Goal: Task Accomplishment & Management: Complete application form

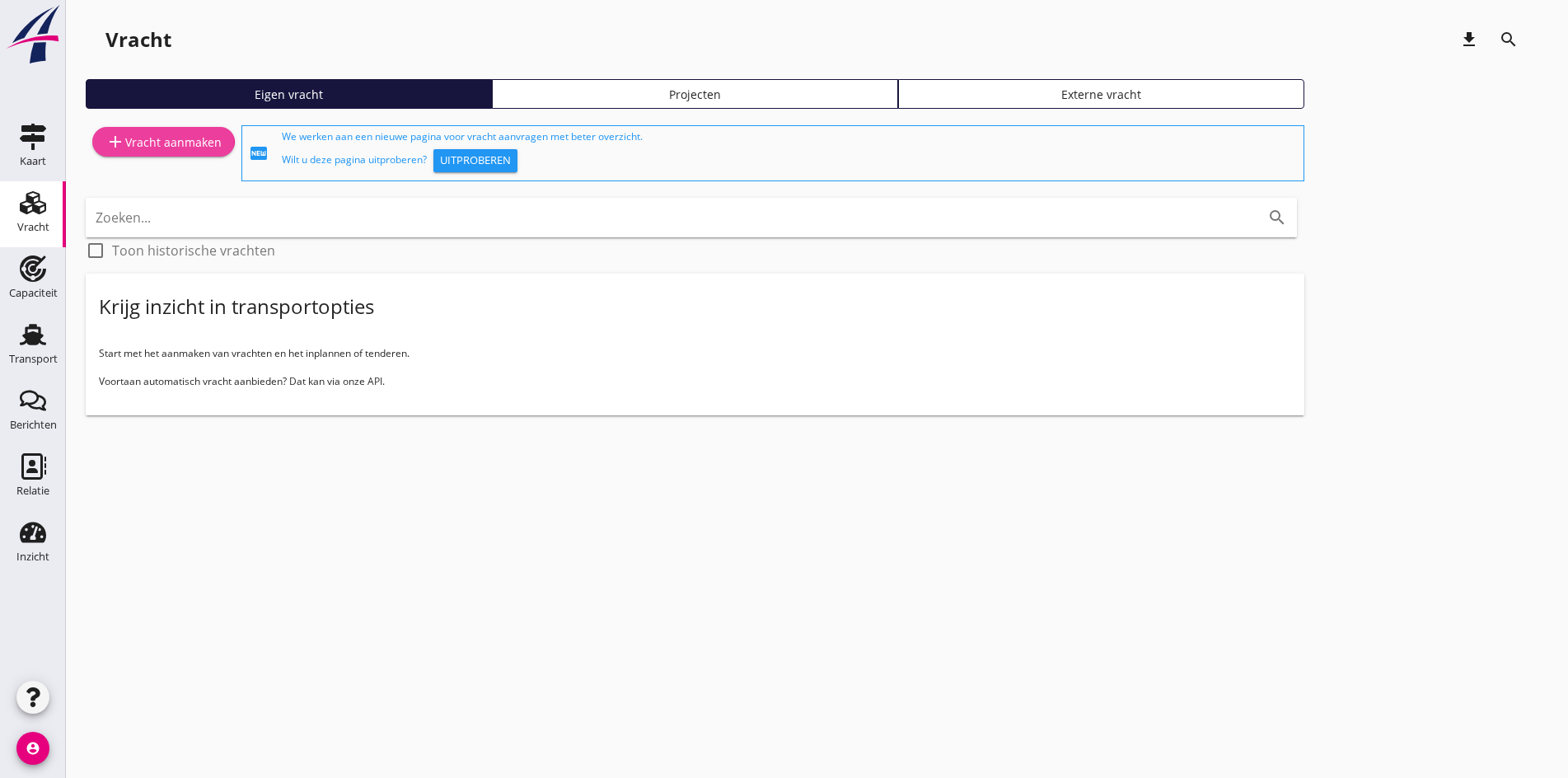
click at [129, 138] on div "add Vracht aanmaken" at bounding box center [164, 142] width 117 height 19
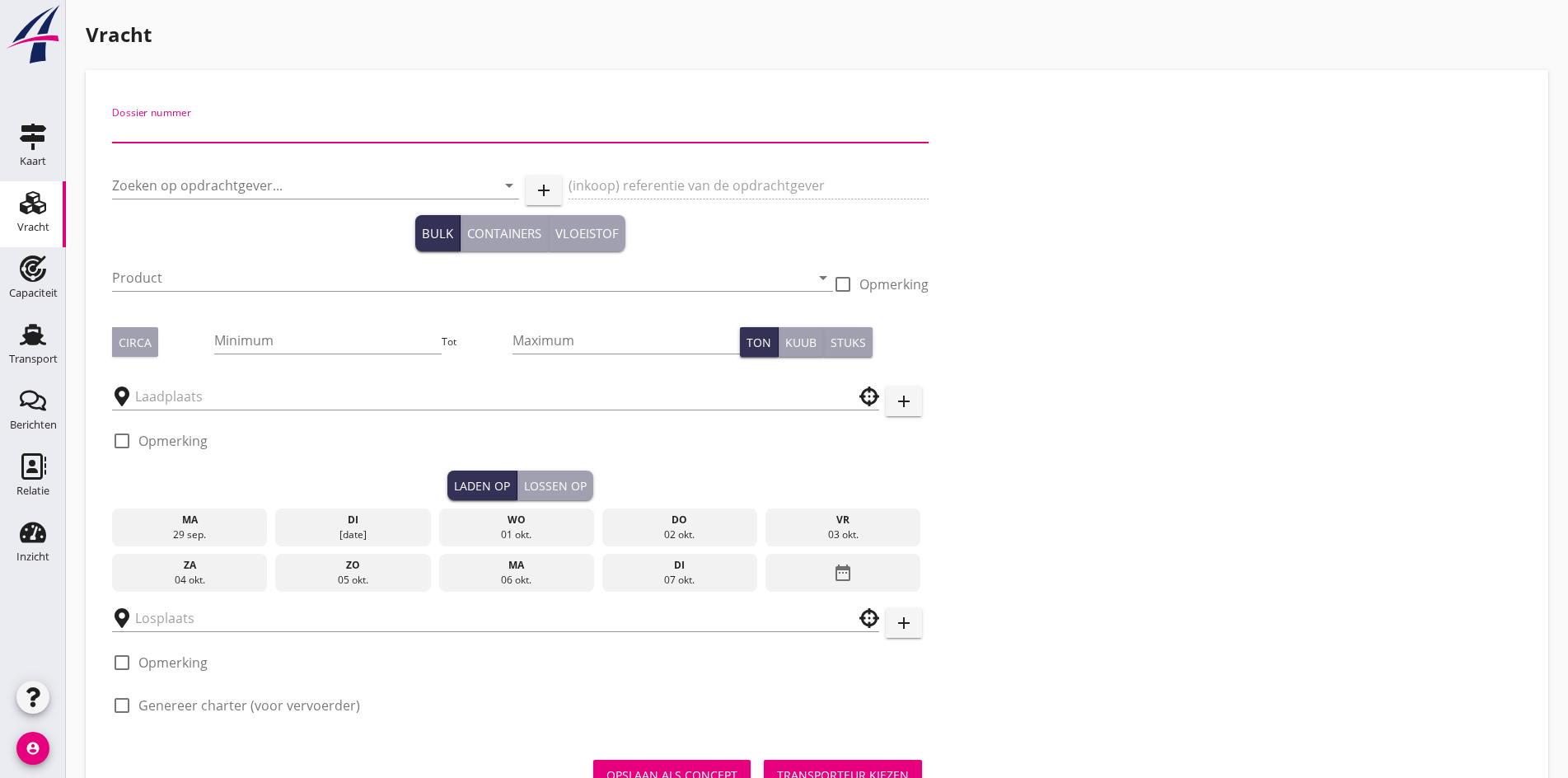
click at [127, 135] on input "Dossier nummer" at bounding box center [520, 129] width 817 height 26
type input "20250686"
click at [151, 181] on input "Zoeken op opdrachtgever..." at bounding box center [292, 185] width 361 height 26
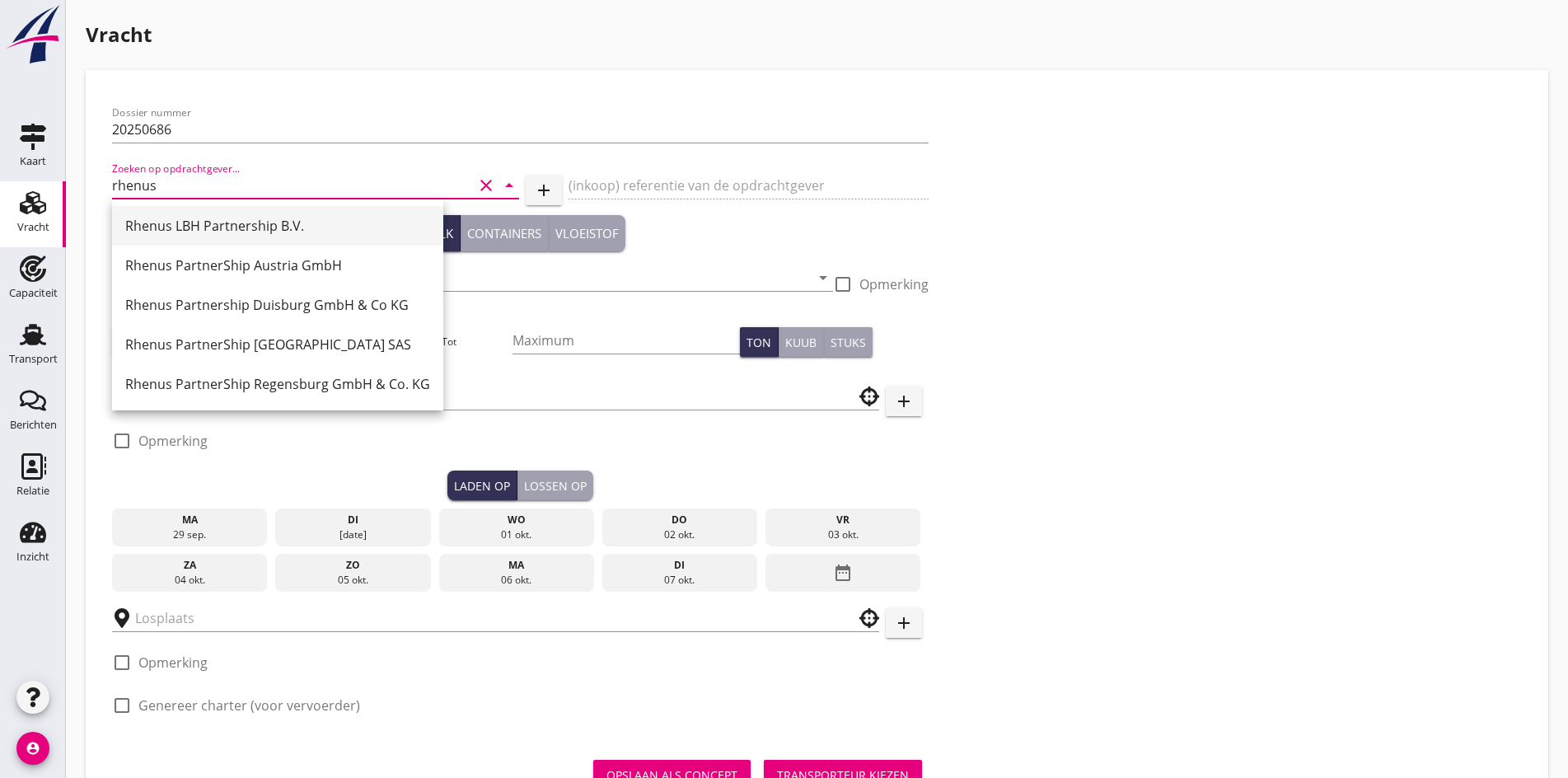
click at [179, 234] on div "Rhenus LBH Partnership B.V." at bounding box center [278, 225] width 305 height 19
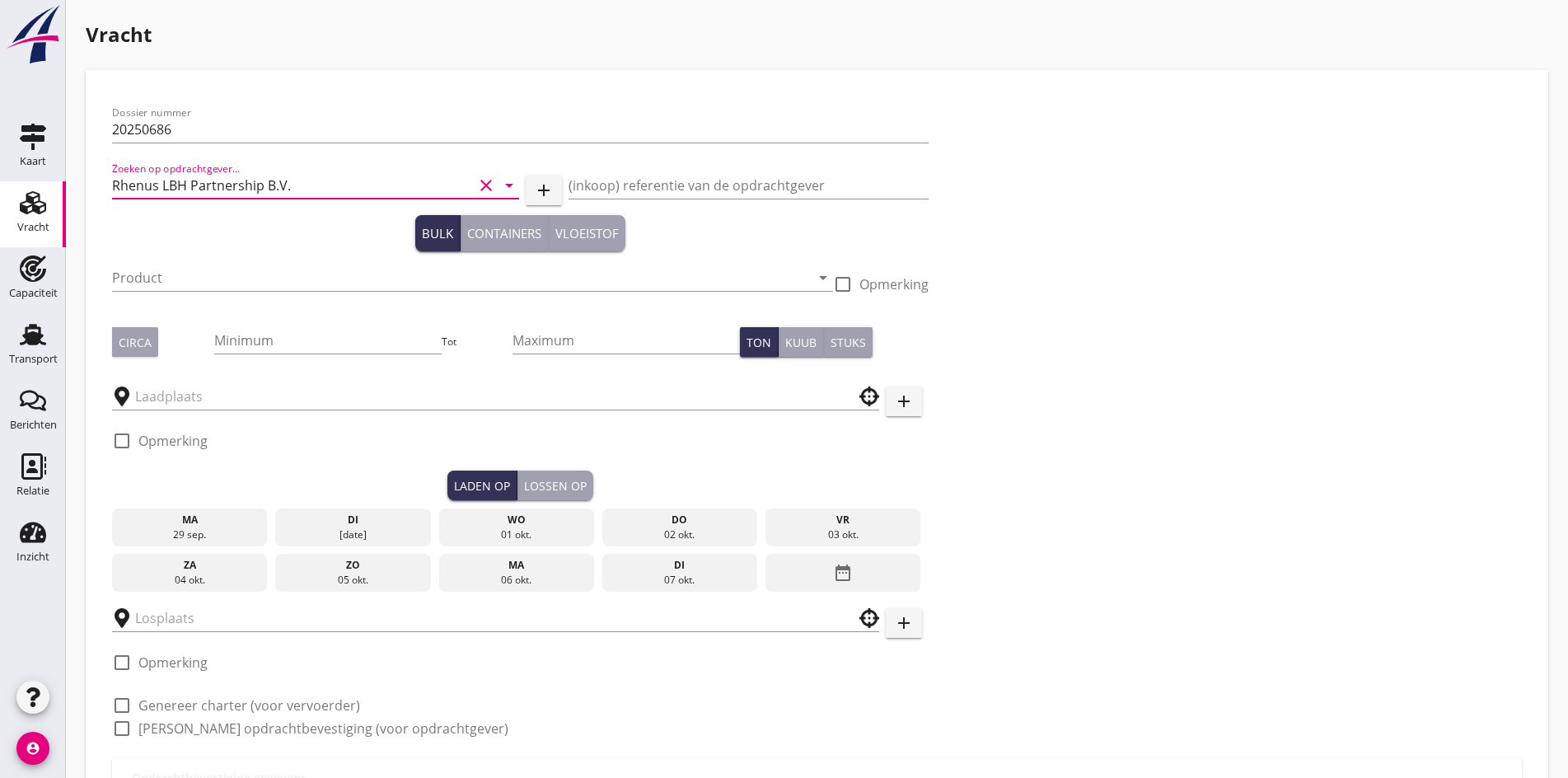
click at [242, 186] on input "Rhenus LBH Partnership B.V." at bounding box center [292, 185] width 361 height 26
click at [338, 180] on input "Rhenus LBH Partnership B.V." at bounding box center [292, 185] width 361 height 26
drag, startPoint x: 334, startPoint y: 180, endPoint x: 163, endPoint y: 183, distance: 171.0
click at [163, 183] on input "Rhenus LBH Partnership B.V." at bounding box center [292, 185] width 361 height 26
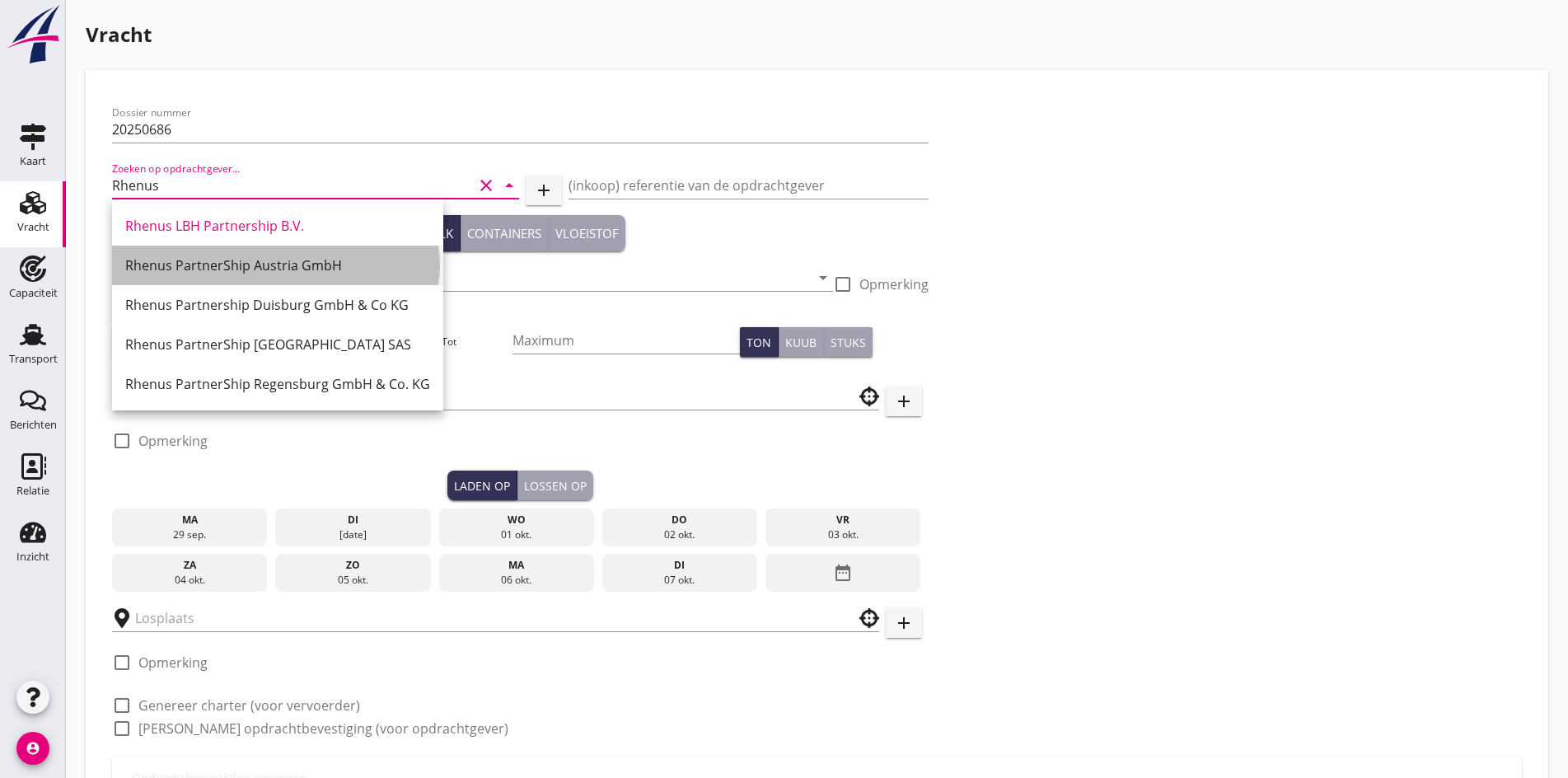
click at [243, 275] on div "Rhenus PartnerShip Austria GmbH" at bounding box center [278, 265] width 305 height 19
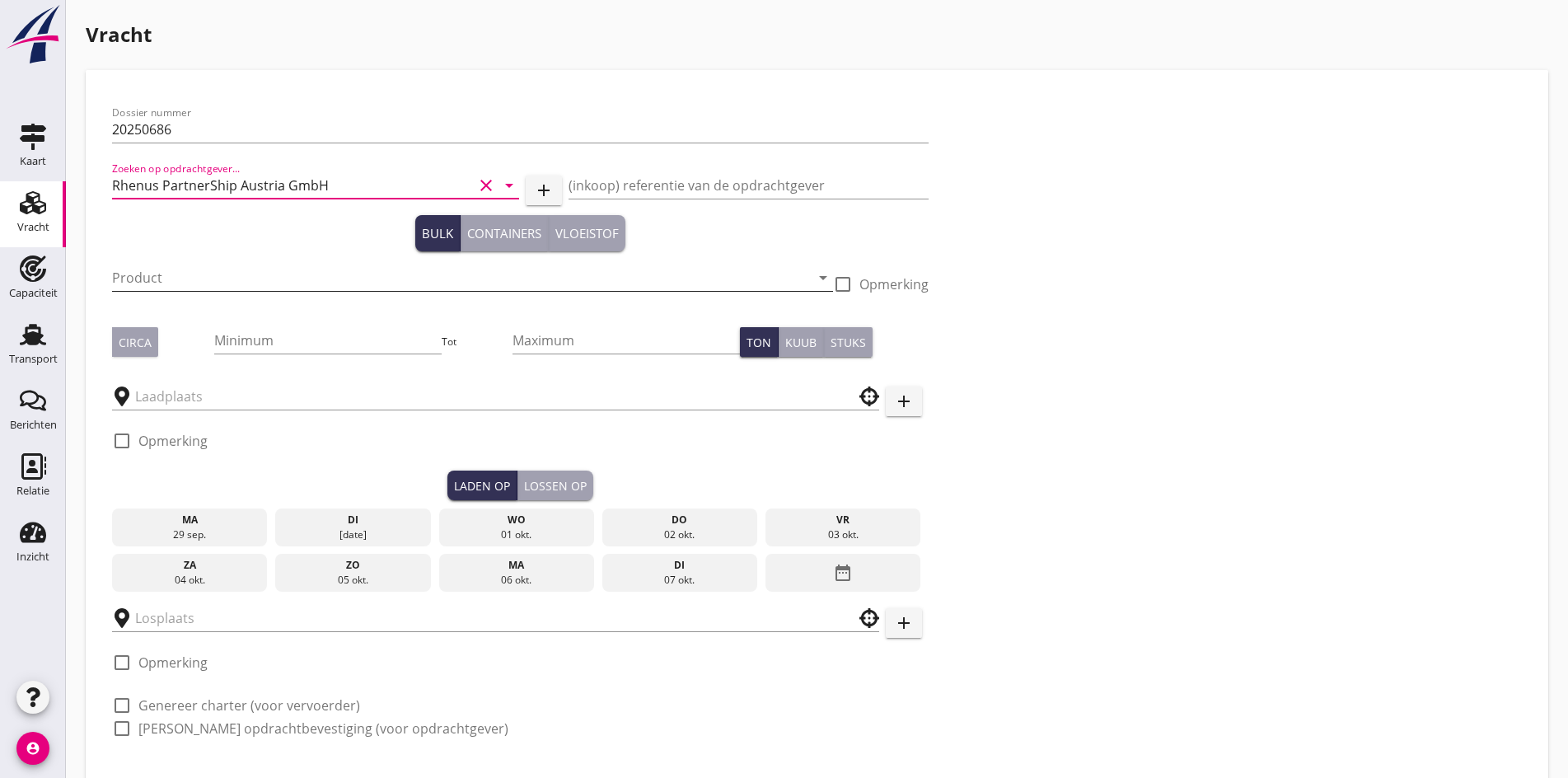
type input "Rhenus PartnerShip Austria GmbH"
click at [164, 288] on input "Product" at bounding box center [460, 277] width 699 height 26
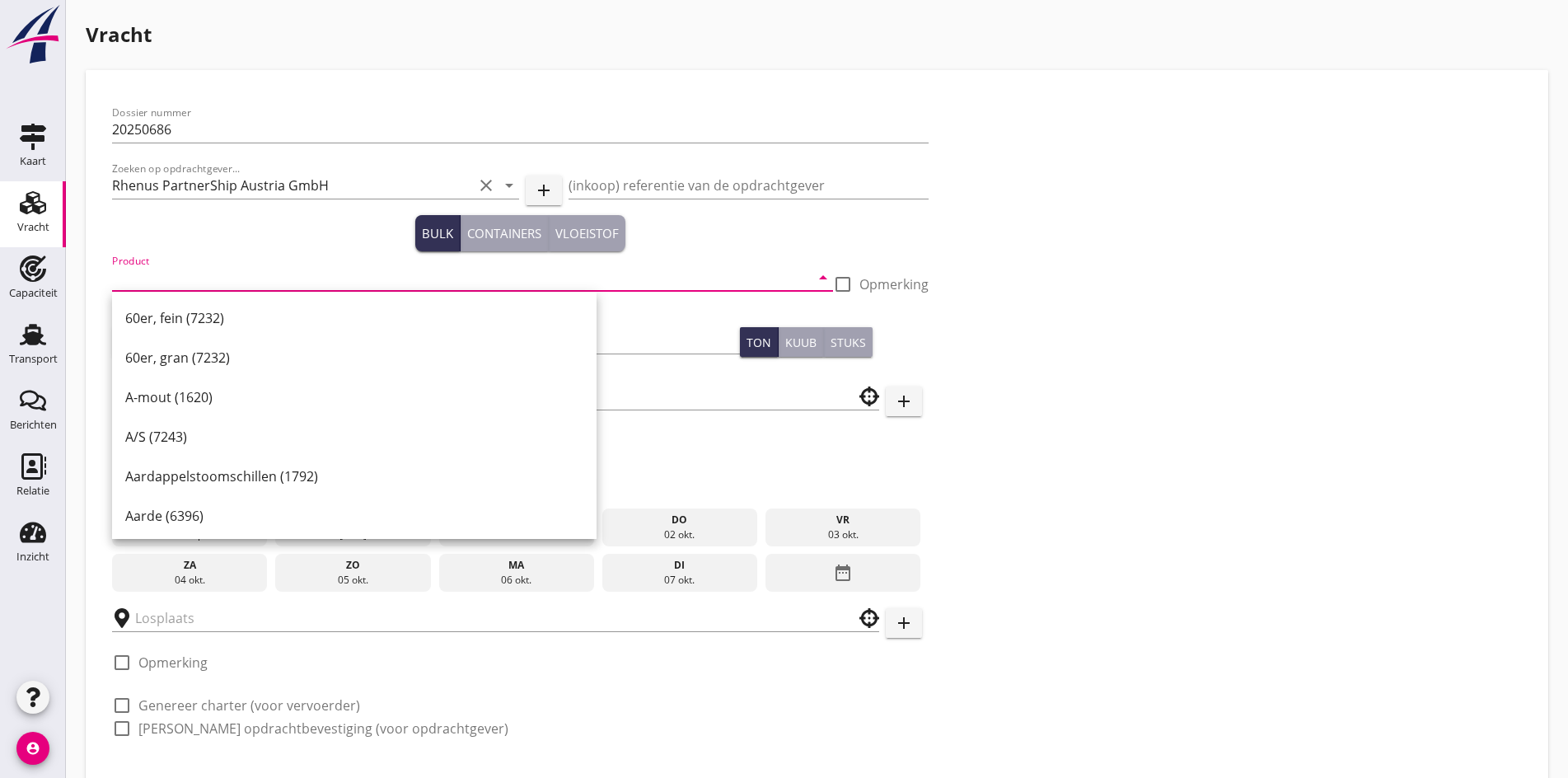
click at [211, 280] on input "Product" at bounding box center [460, 277] width 699 height 26
click at [183, 278] on input "Product" at bounding box center [460, 277] width 699 height 26
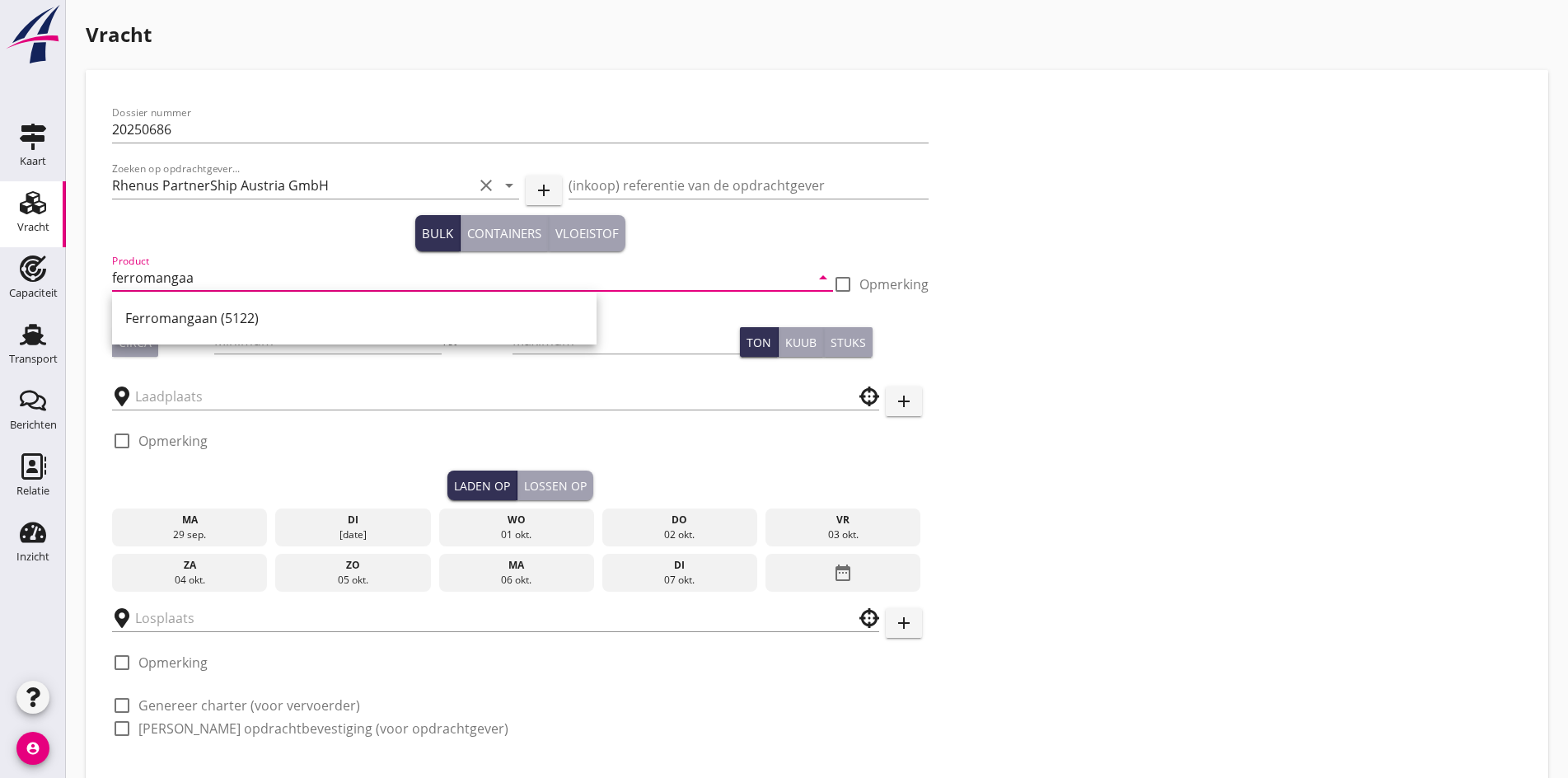
click at [236, 314] on div "Ferromangaan (5122)" at bounding box center [355, 318] width 459 height 19
type input "Ferromangaan (5122)"
click at [128, 350] on div "Circa" at bounding box center [135, 343] width 33 height 17
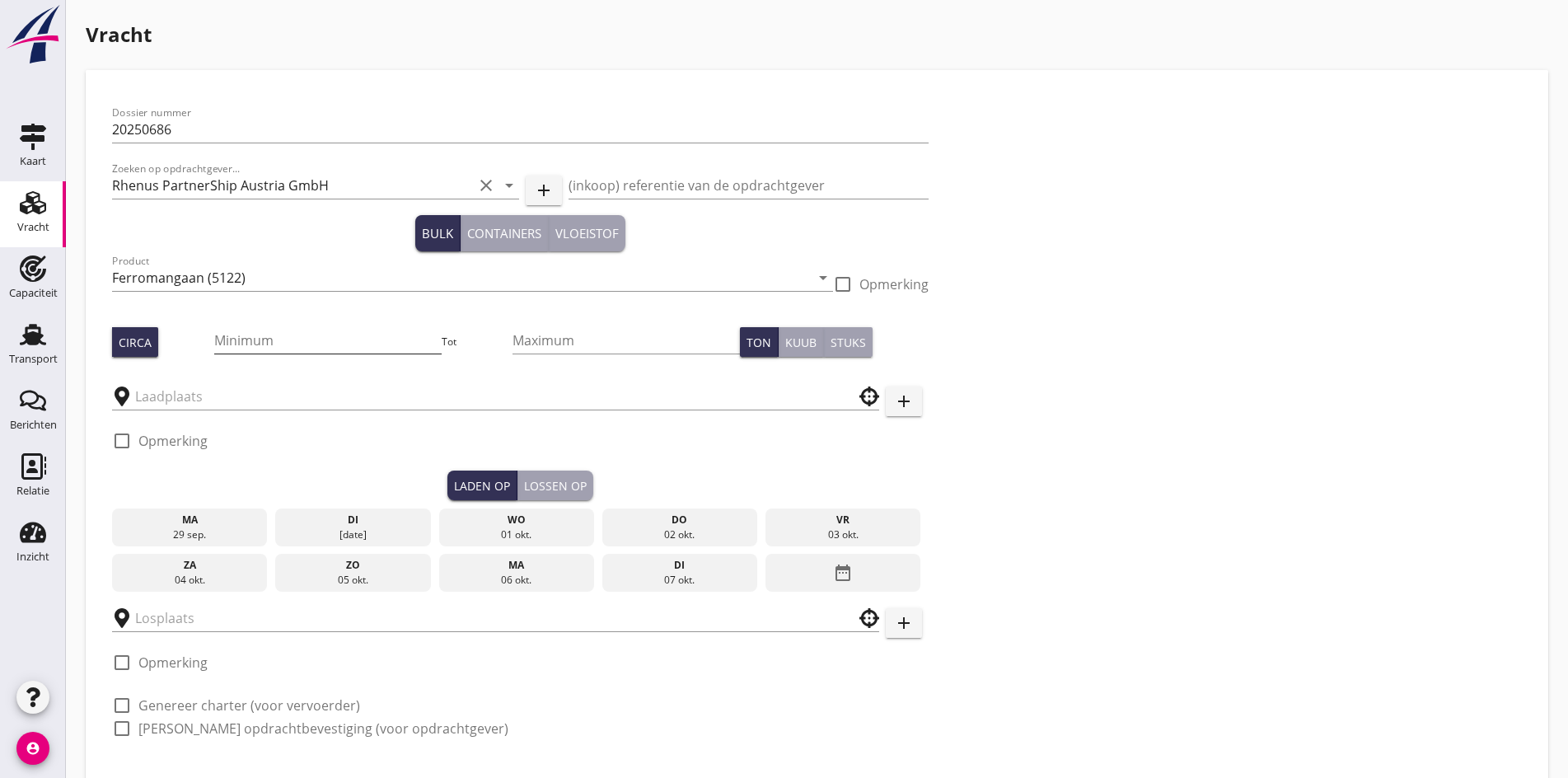
click at [215, 340] on input "Minimum" at bounding box center [328, 340] width 227 height 26
click at [215, 332] on input "Minimum" at bounding box center [328, 340] width 227 height 26
type input "1010"
click at [195, 393] on input "text" at bounding box center [484, 395] width 699 height 26
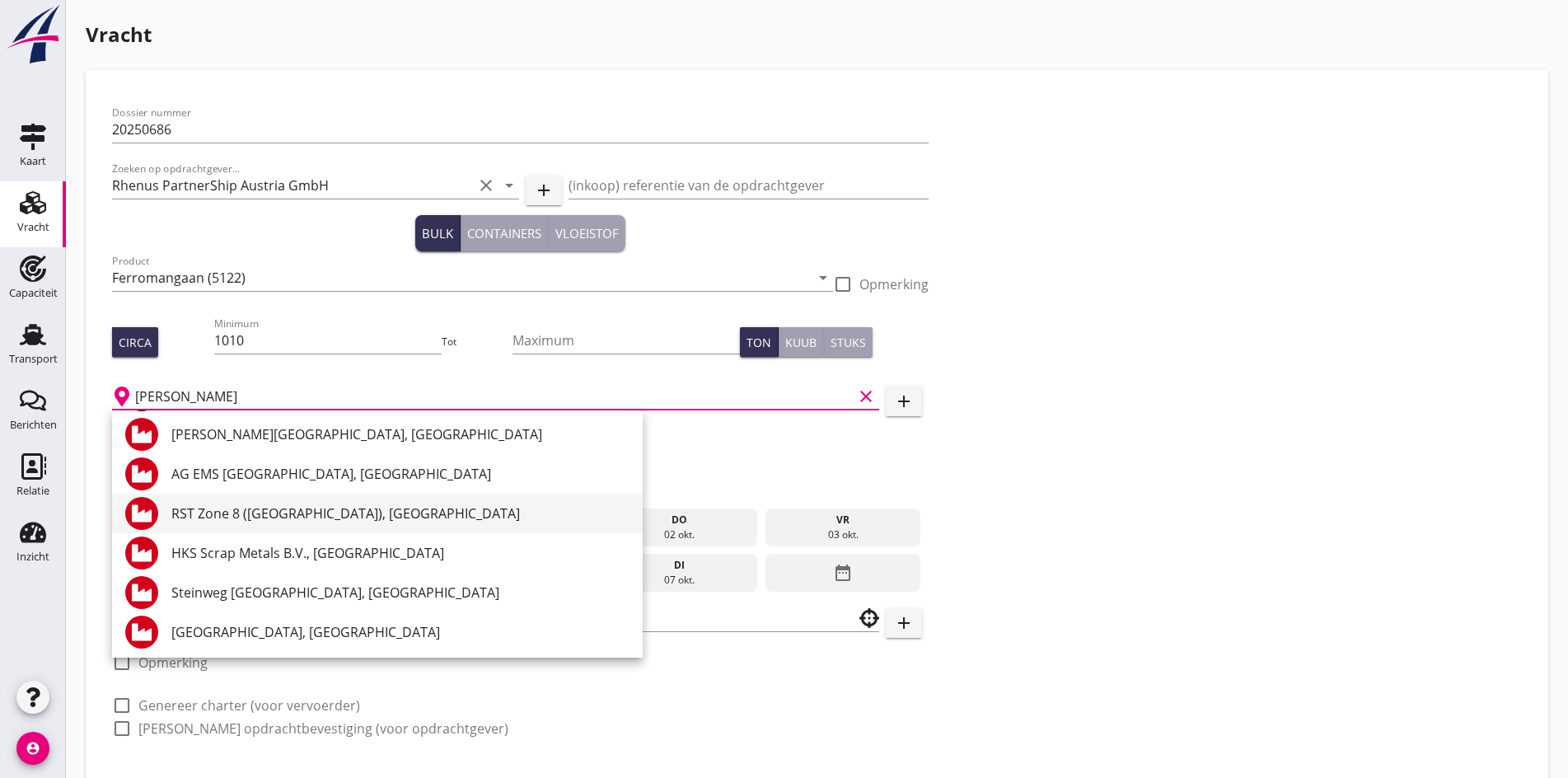
scroll to position [122, 0]
click at [253, 588] on div "Steinweg [GEOGRAPHIC_DATA], [GEOGRAPHIC_DATA]" at bounding box center [400, 592] width 459 height 19
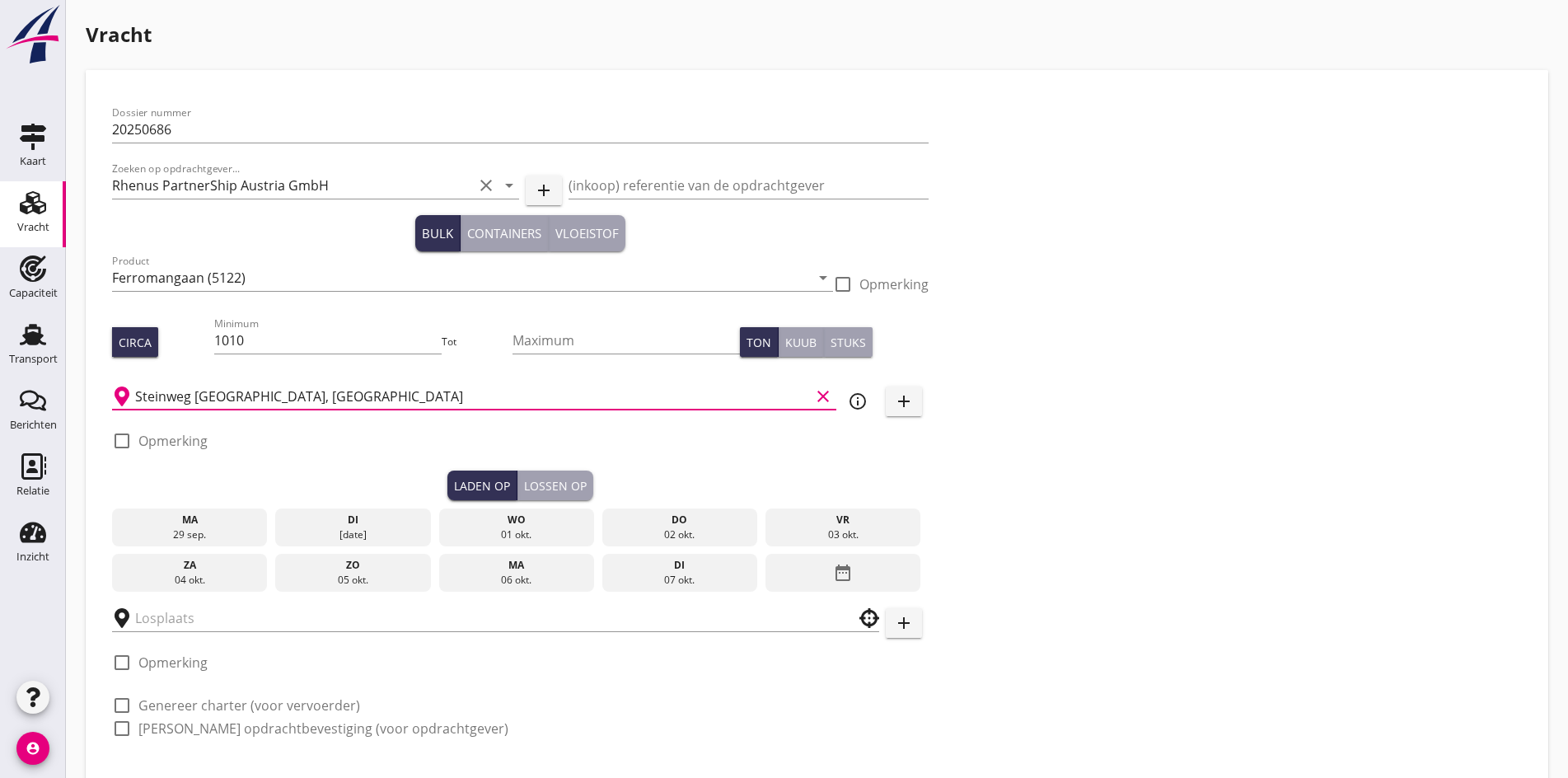
type input "Steinweg [GEOGRAPHIC_DATA], [GEOGRAPHIC_DATA]"
click at [124, 443] on div at bounding box center [121, 440] width 28 height 28
checkbox input "true"
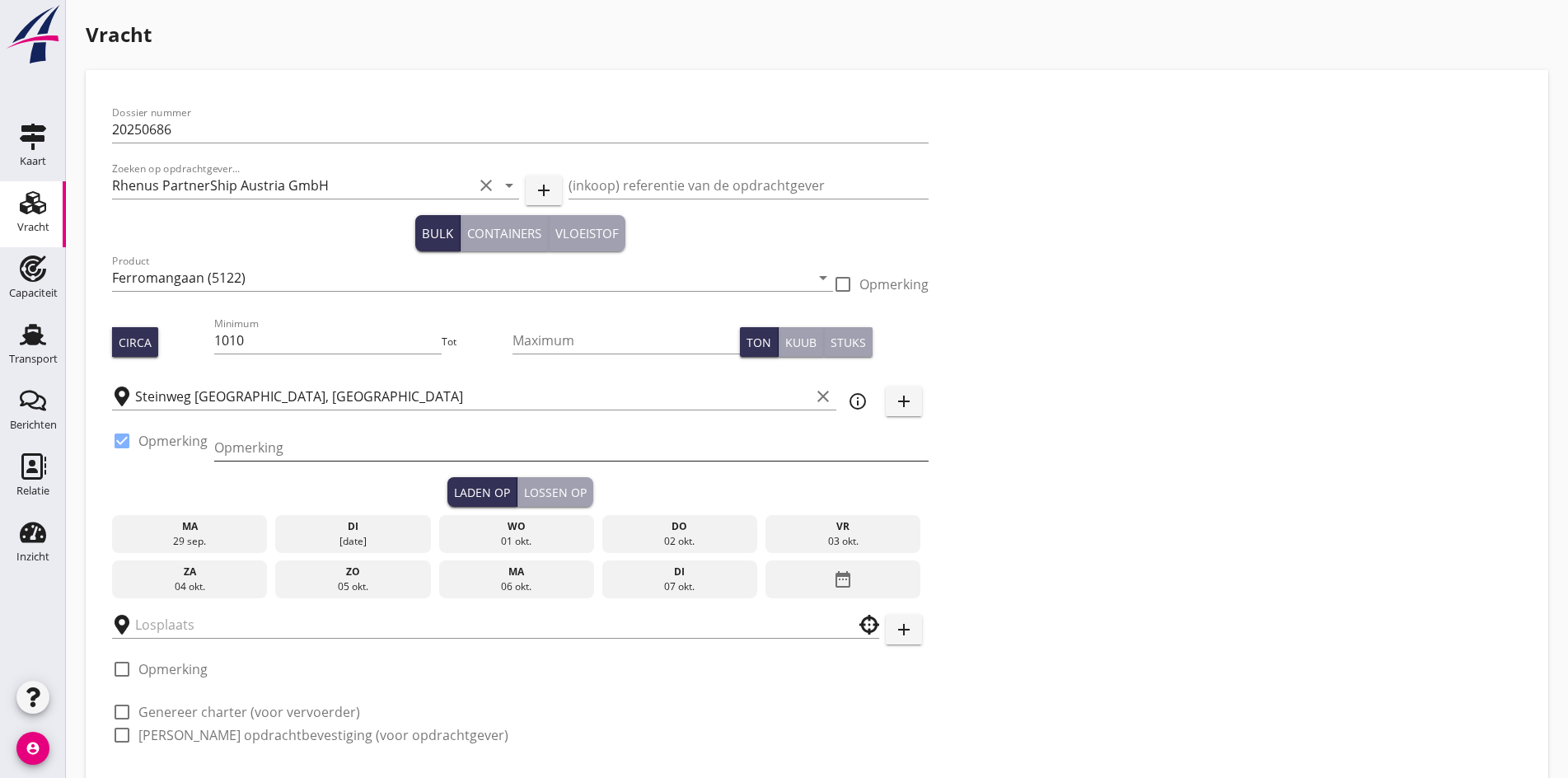
click at [258, 460] on div "Opmerking" at bounding box center [572, 447] width 715 height 26
click at [256, 448] on input "Opmerking" at bounding box center [572, 447] width 715 height 26
type input "ZHD 0786111011 ex Golden Karoo"
click at [280, 534] on div "[DATE]" at bounding box center [354, 541] width 148 height 15
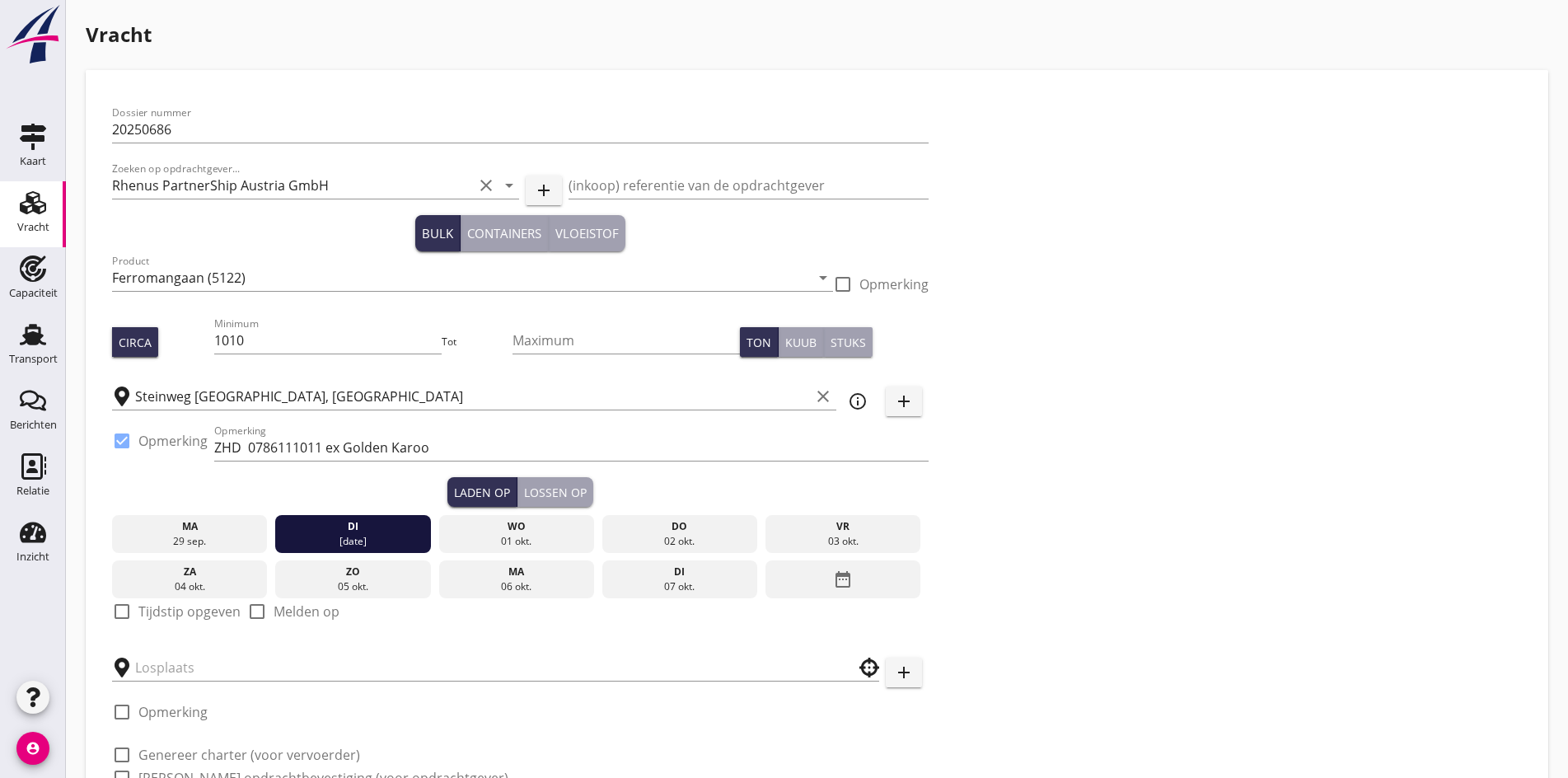
click at [125, 611] on div at bounding box center [121, 611] width 28 height 28
checkbox input "true"
click at [525, 494] on div "Lossen op" at bounding box center [556, 492] width 62 height 17
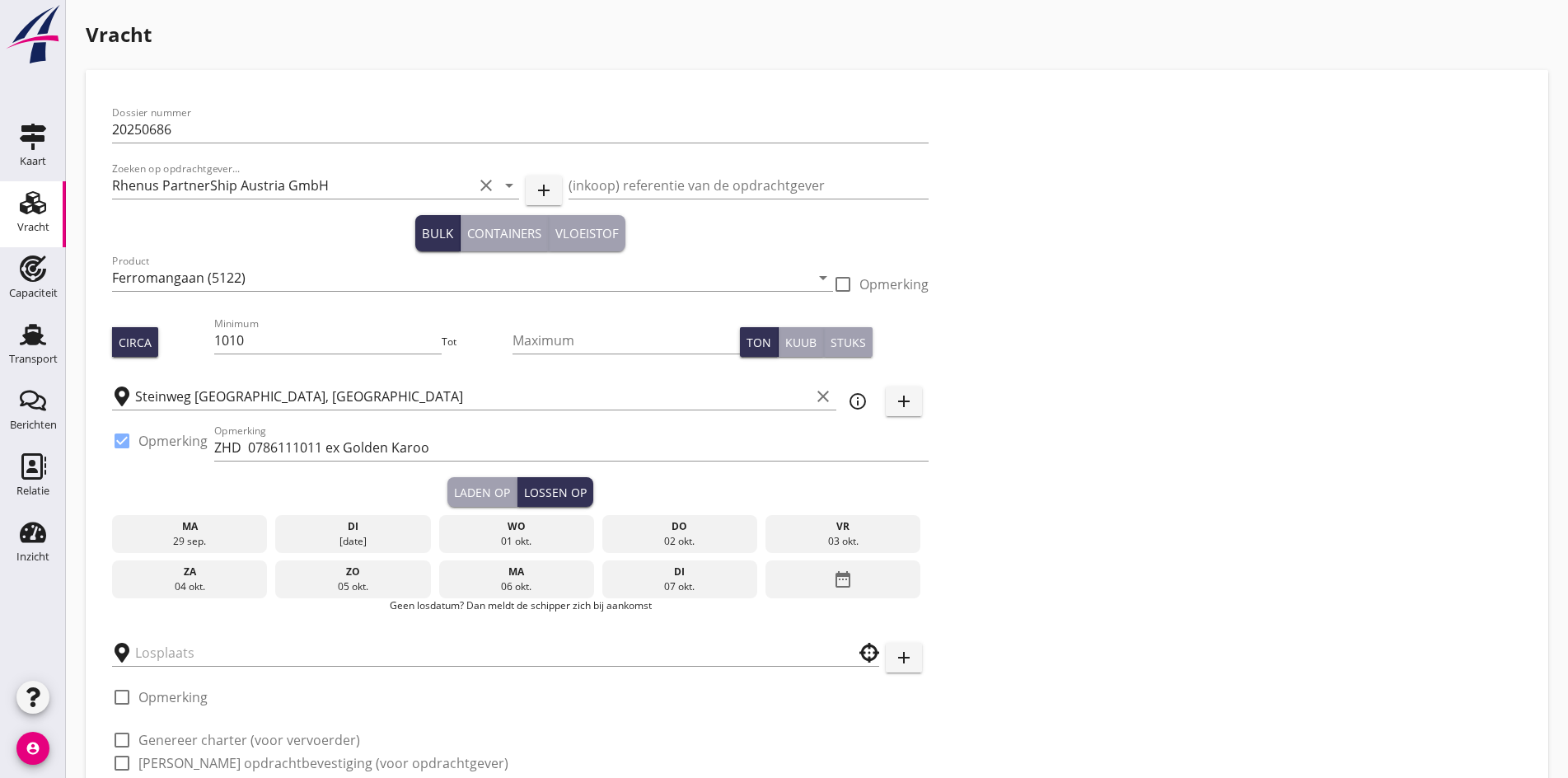
click at [443, 571] on div "ma" at bounding box center [517, 571] width 148 height 15
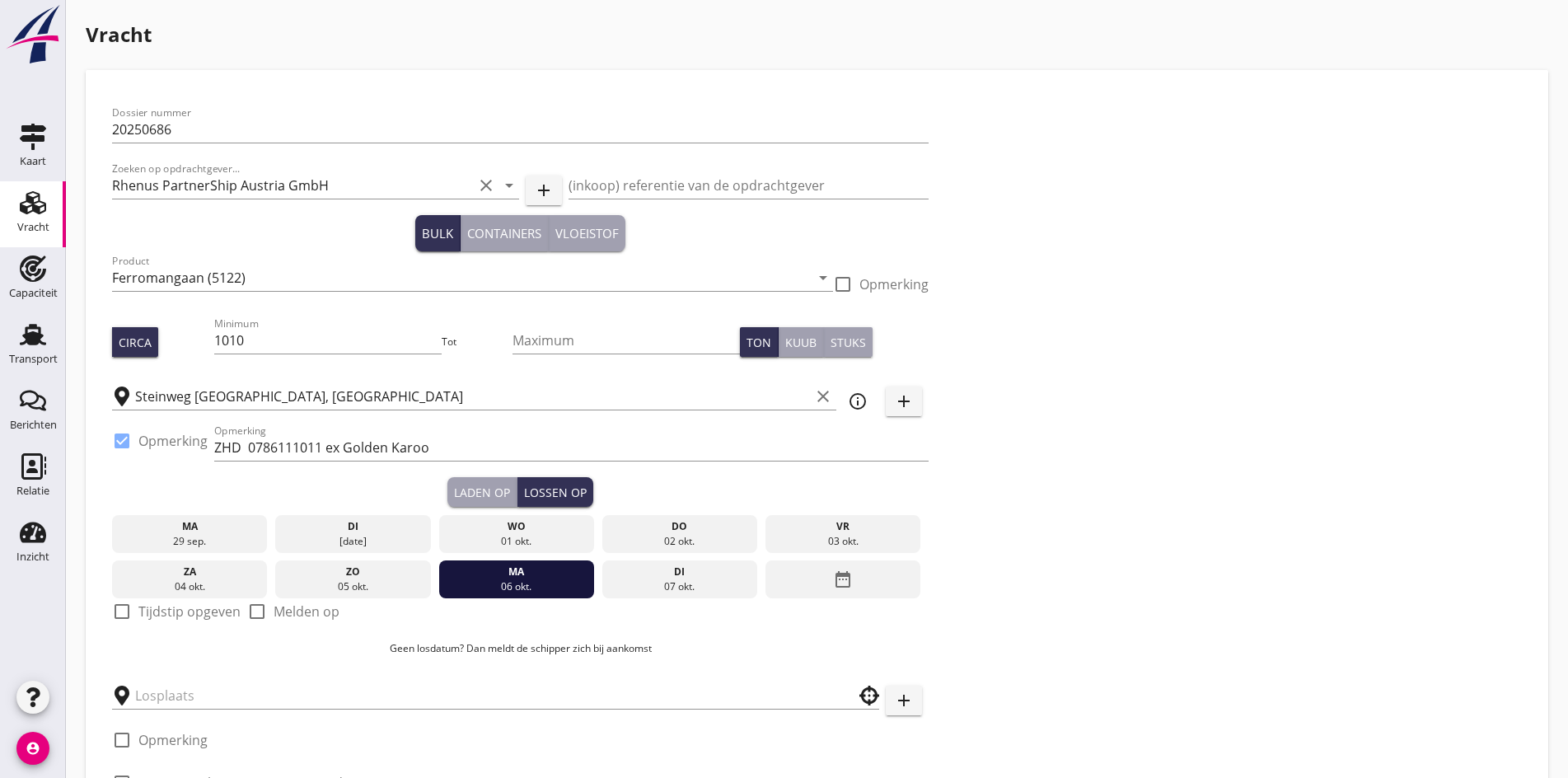
click at [116, 610] on div at bounding box center [121, 611] width 28 height 28
checkbox input "true"
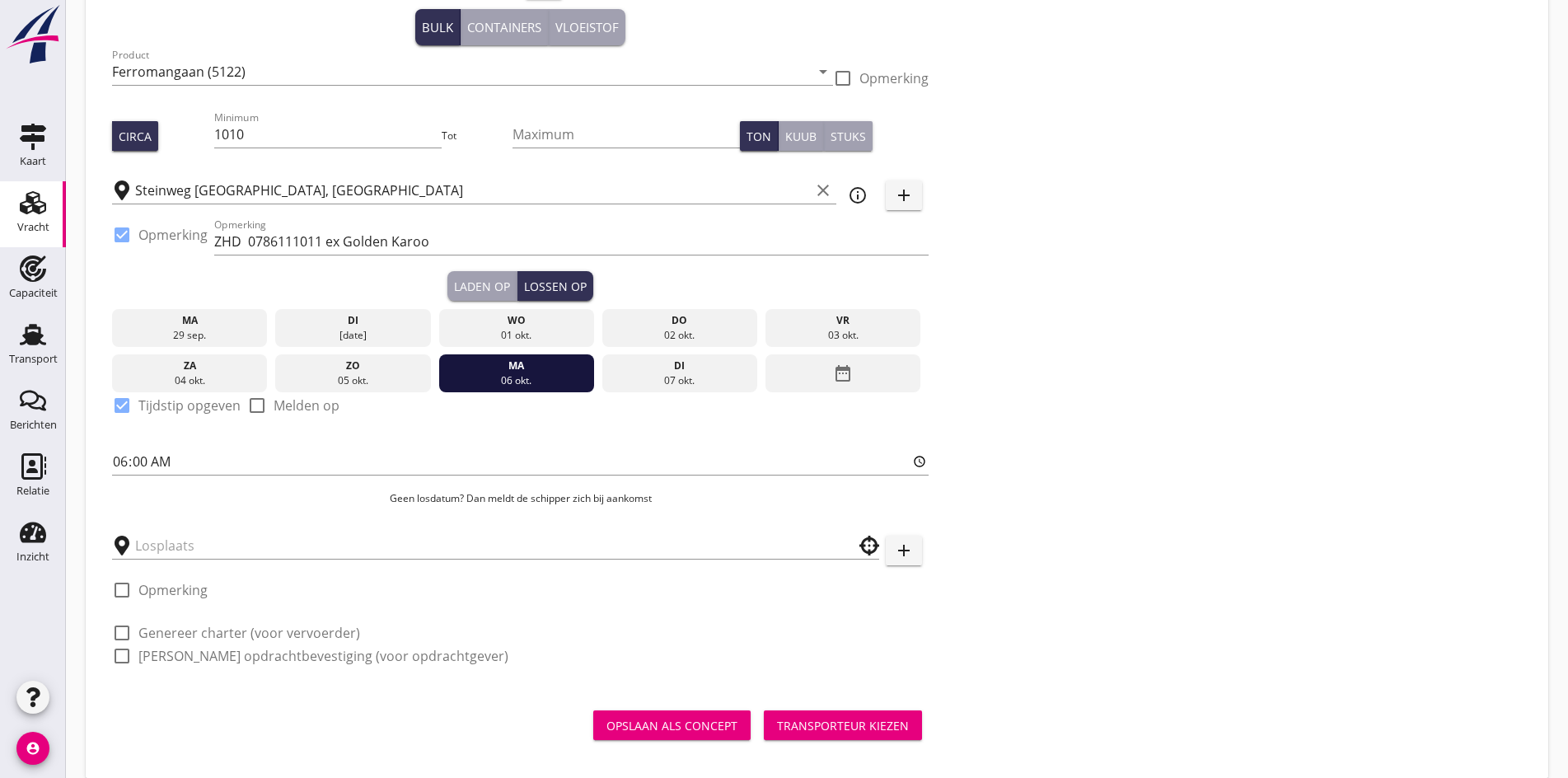
scroll to position [220, 0]
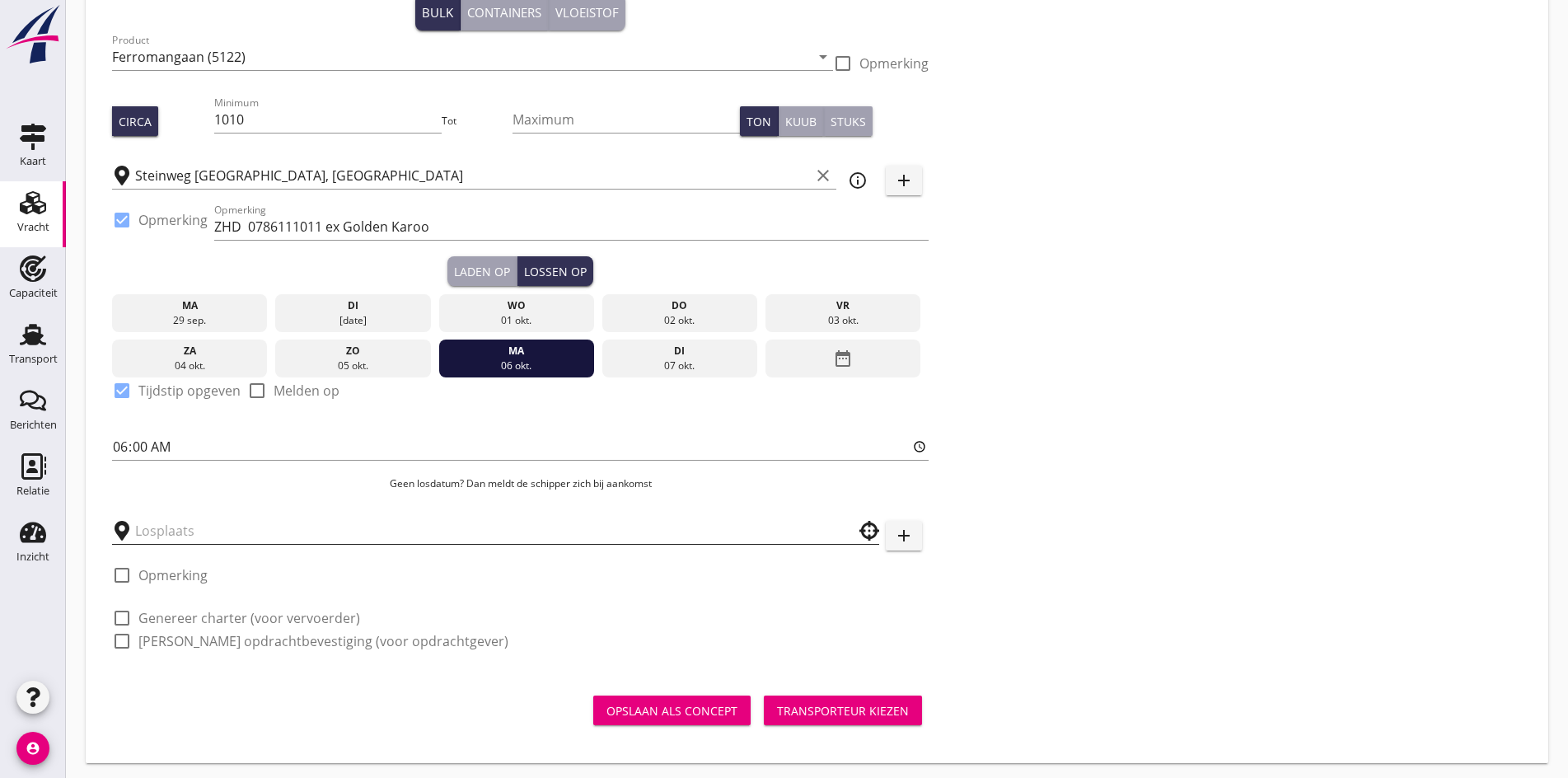
click at [152, 540] on div at bounding box center [495, 530] width 767 height 26
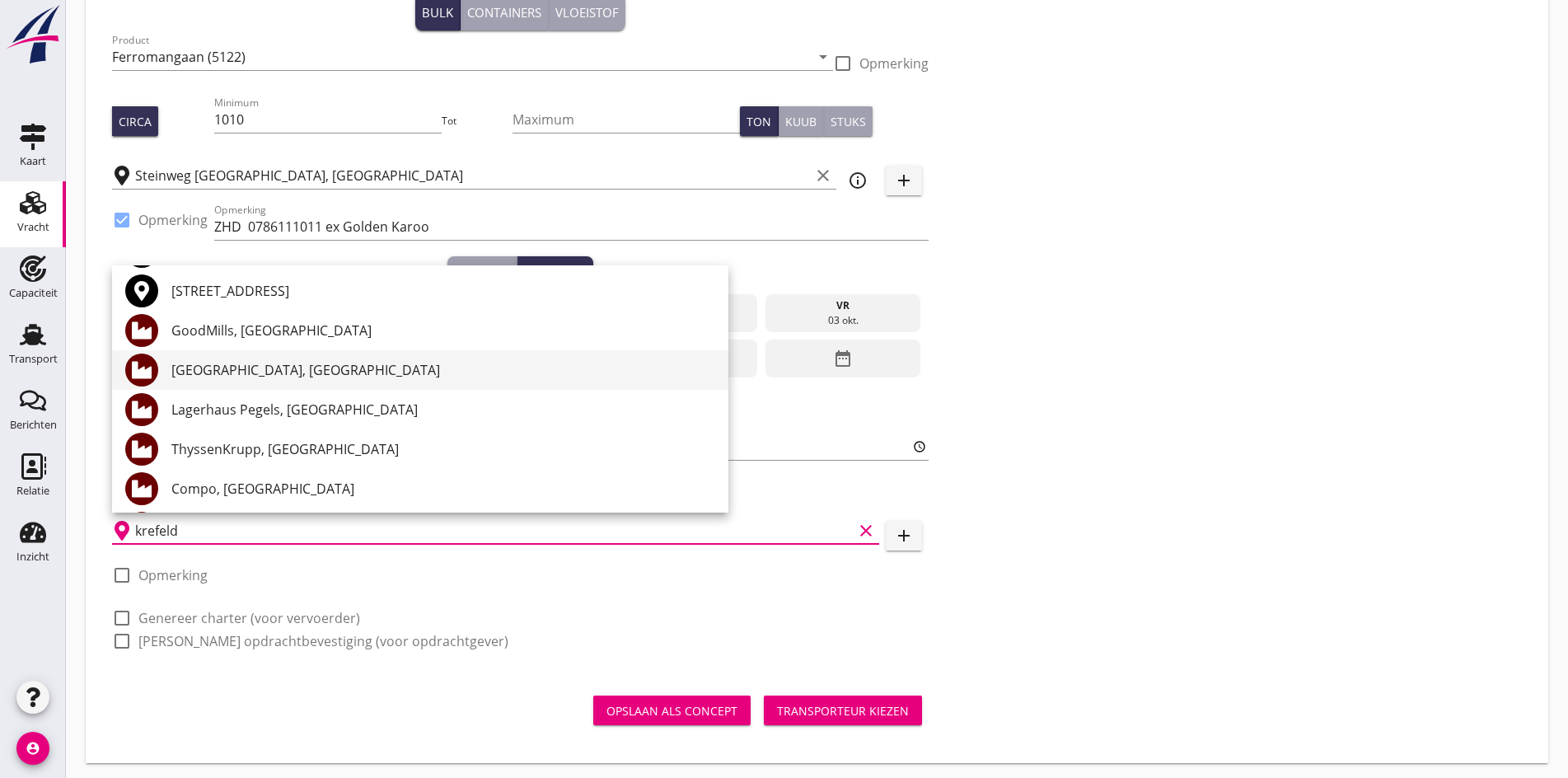
scroll to position [83, 0]
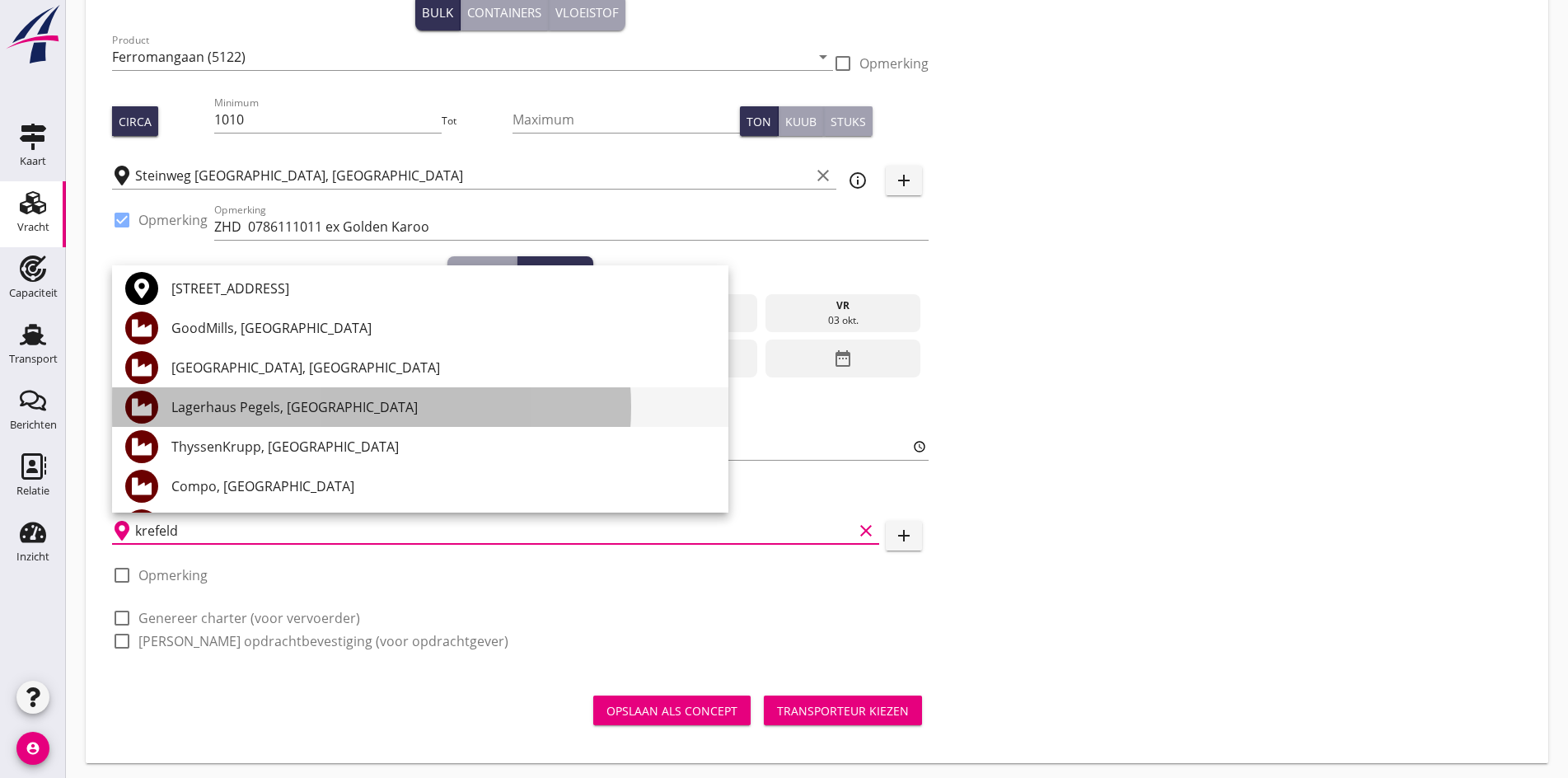
click at [255, 414] on div "Lagerhaus Pegels, [GEOGRAPHIC_DATA]" at bounding box center [443, 407] width 544 height 19
type input "Lagerhaus Pegels, [GEOGRAPHIC_DATA]"
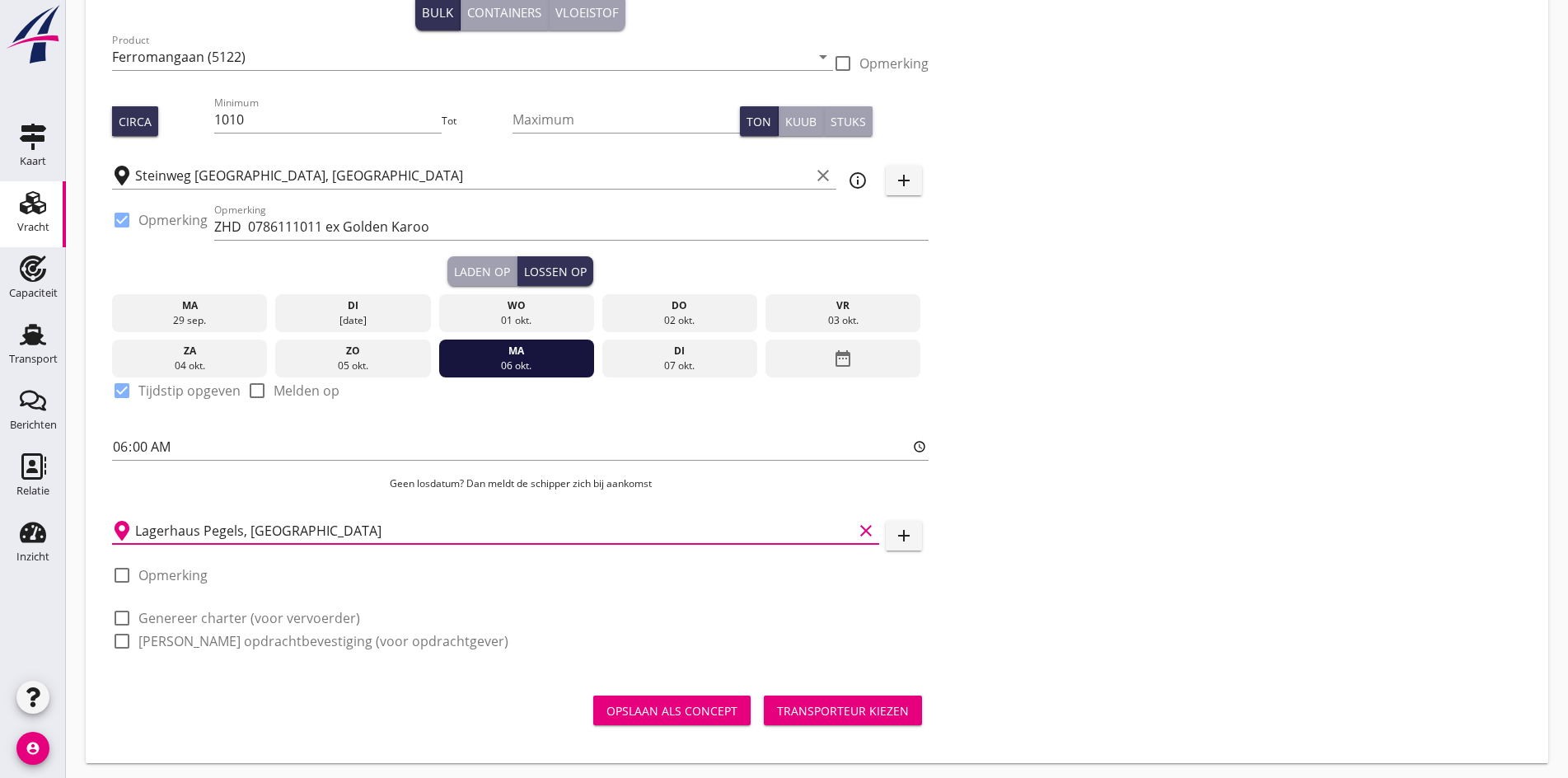
click at [255, 414] on div at bounding box center [293, 415] width 92 height 10
click at [121, 614] on div at bounding box center [121, 618] width 28 height 28
checkbox input "true"
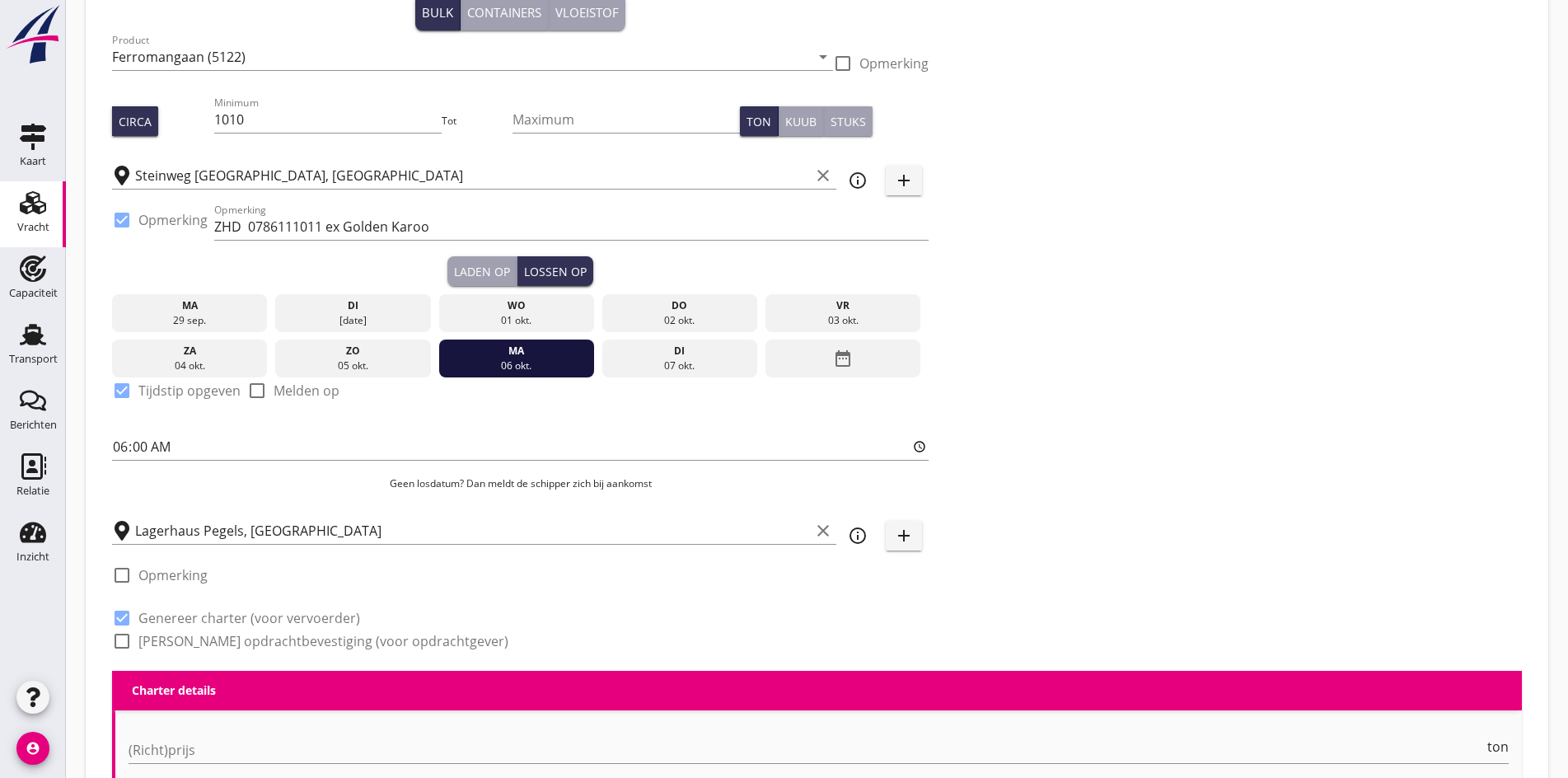
scroll to position [352, 0]
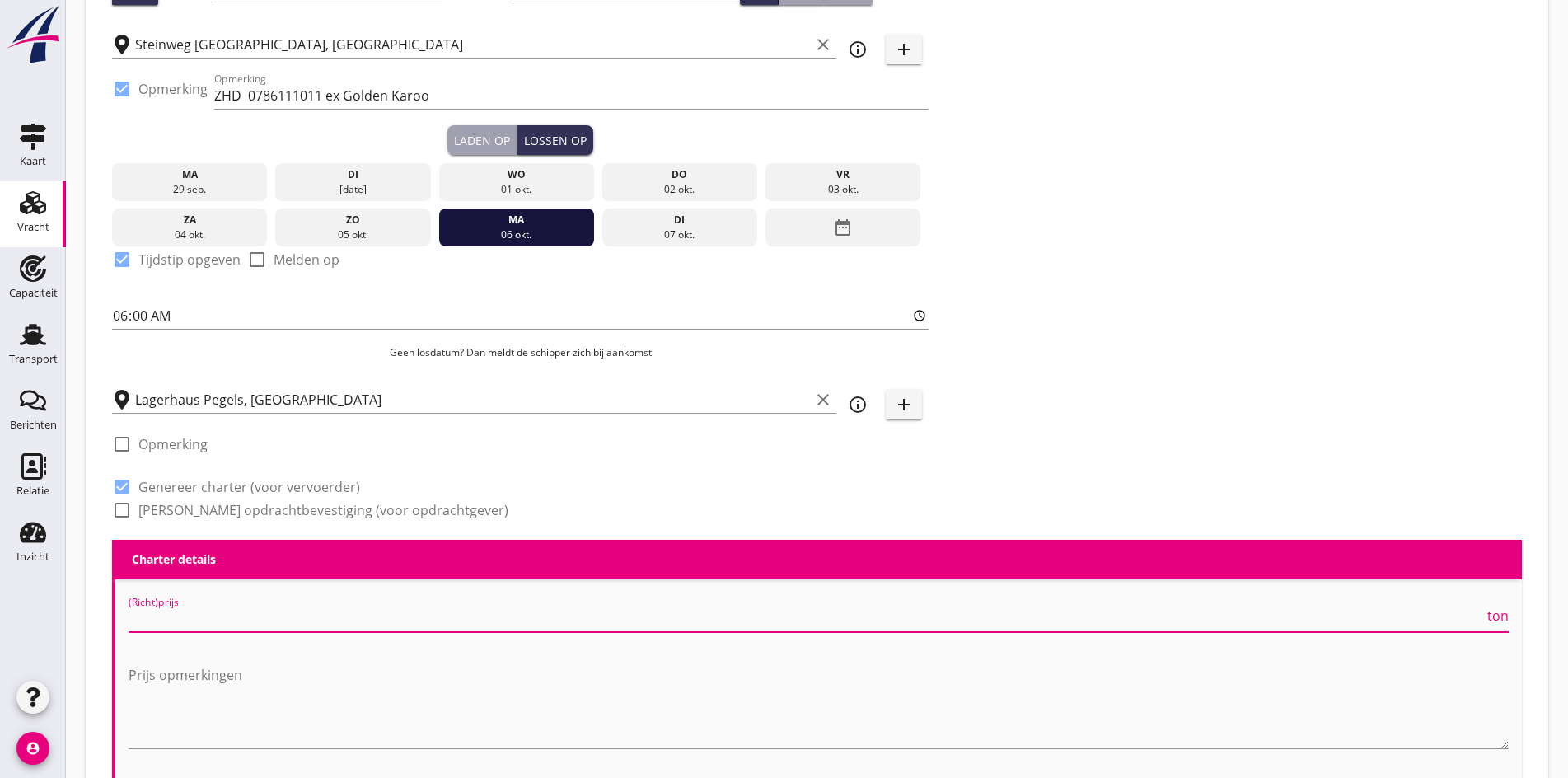
click at [229, 622] on input "(Richt)prijs" at bounding box center [806, 619] width 1356 height 26
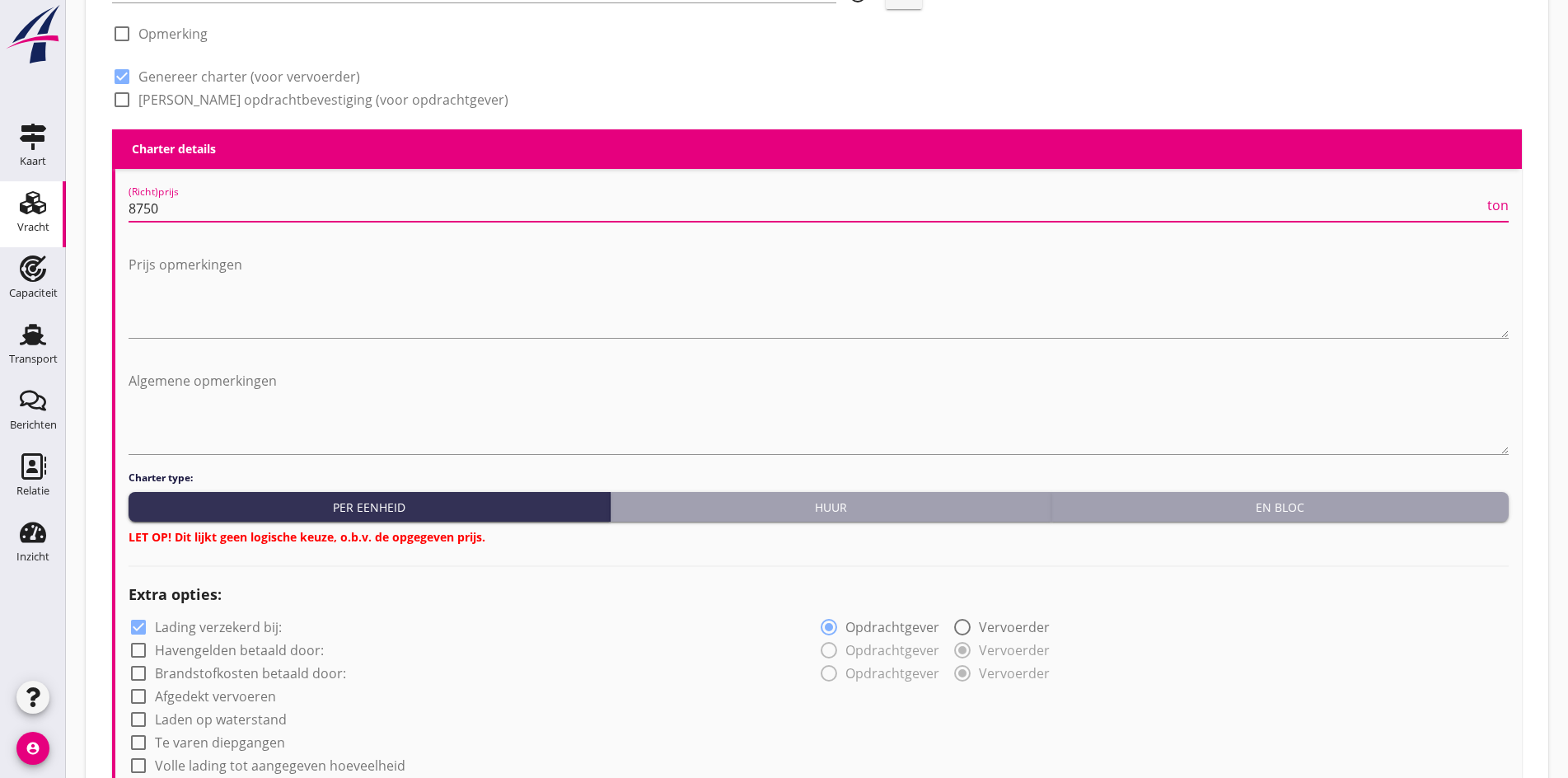
scroll to position [763, 0]
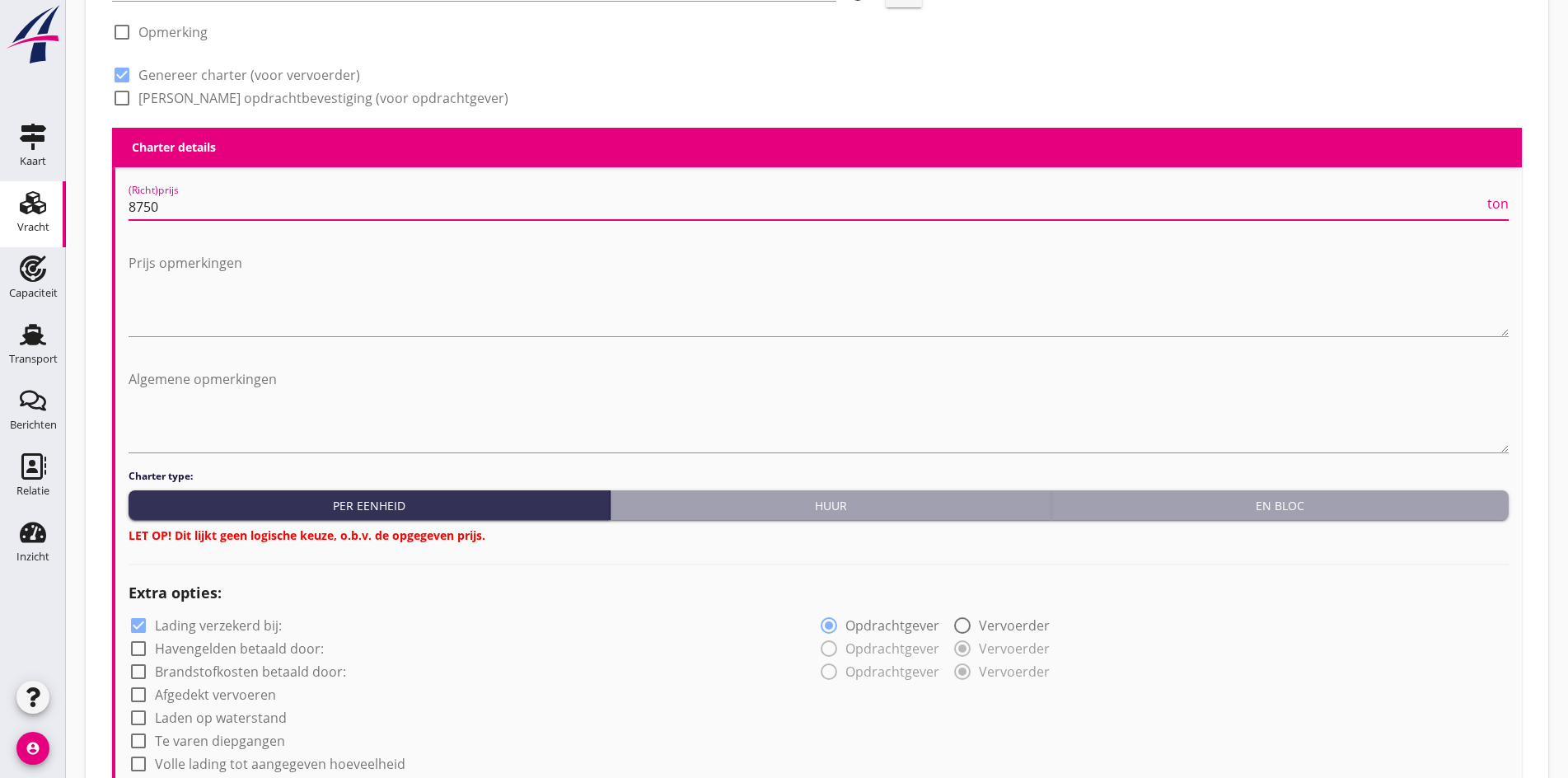
type input "8750"
click at [1134, 509] on button "En bloc" at bounding box center [1280, 505] width 458 height 30
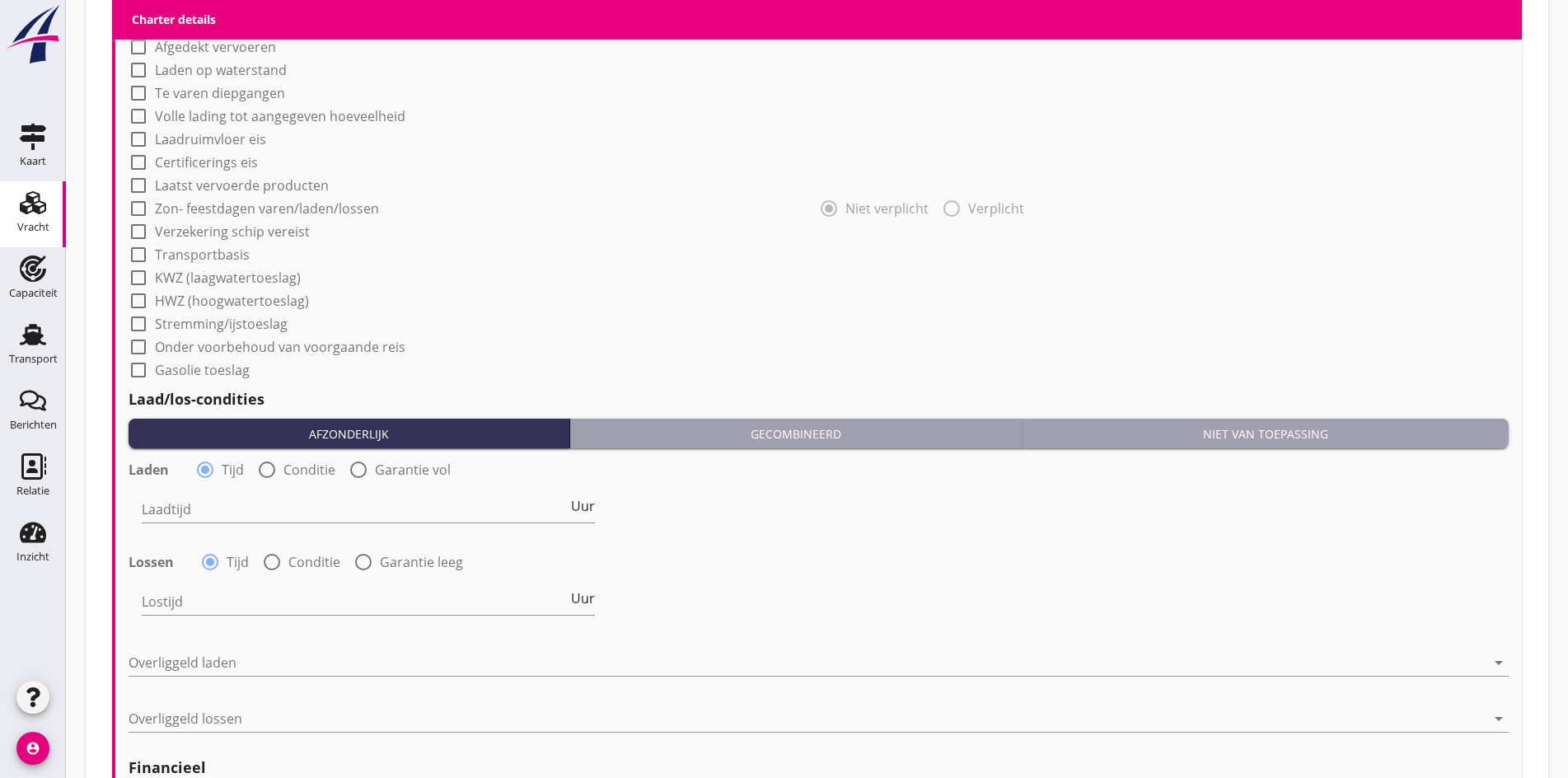
scroll to position [1340, 0]
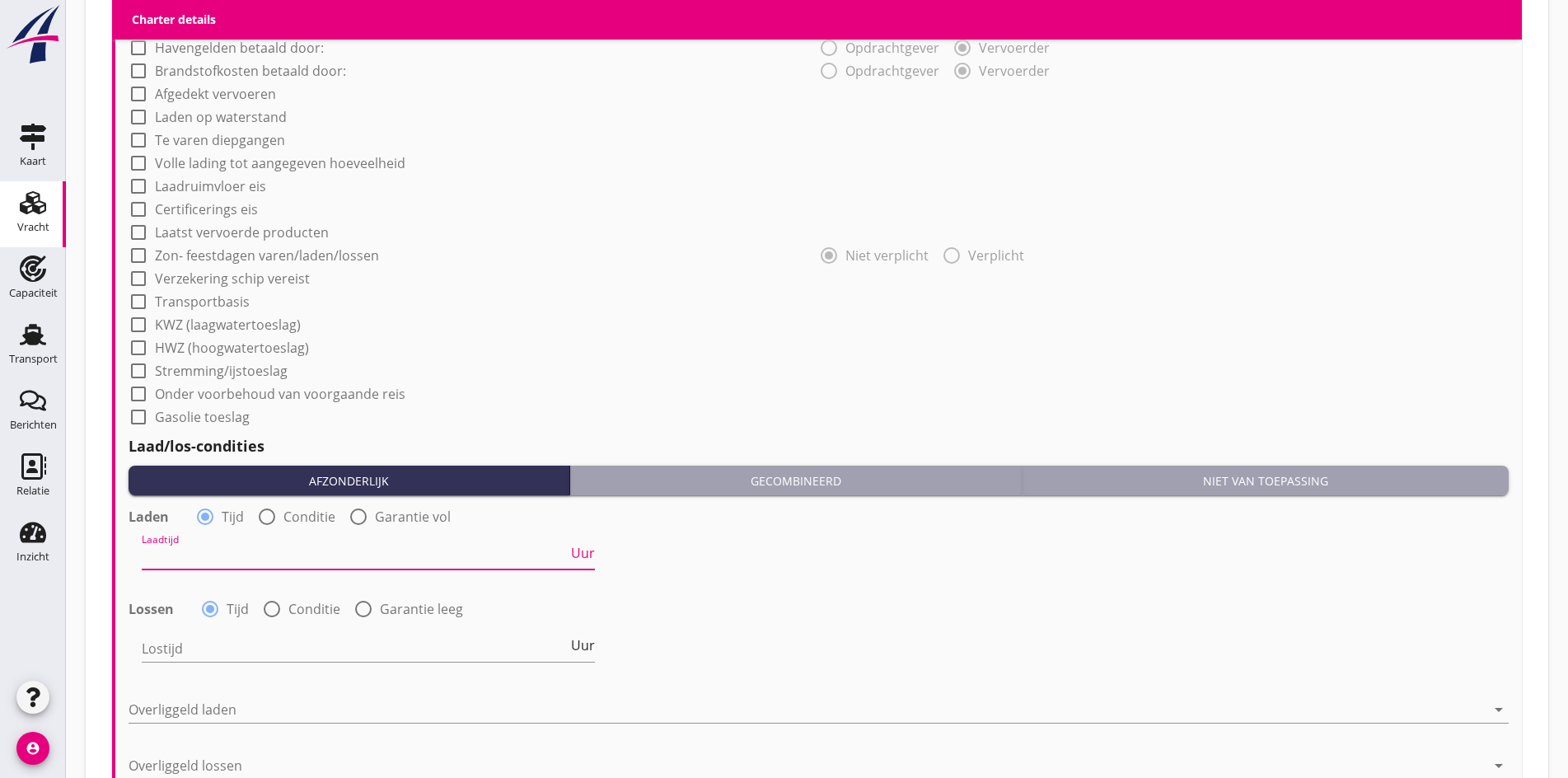
click at [166, 552] on input "Laadtijd" at bounding box center [355, 556] width 426 height 26
type input "24"
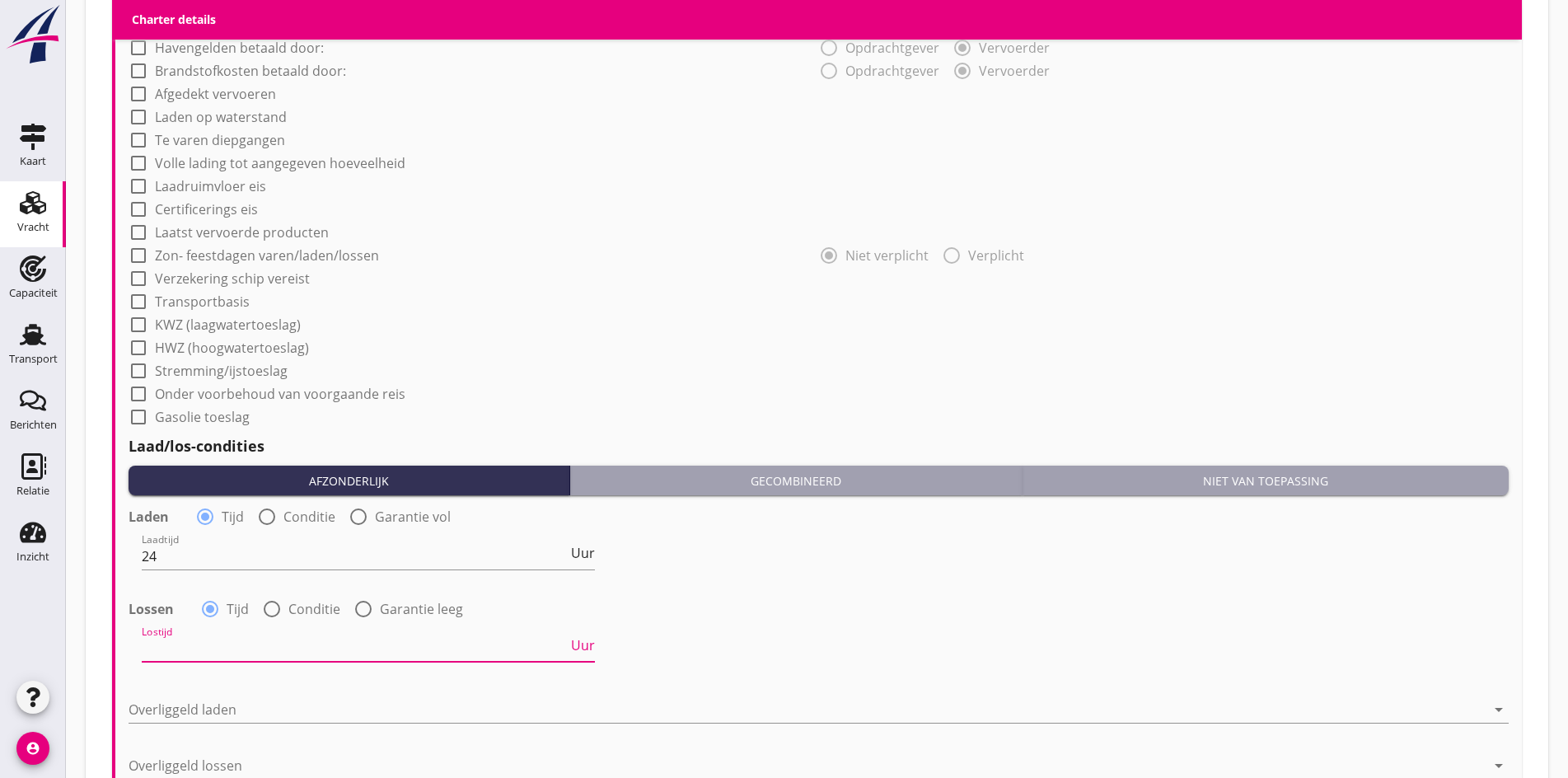
click at [167, 637] on input "Lostijd" at bounding box center [355, 648] width 426 height 26
type input "24"
click at [177, 677] on div "Laden radio_button_checked Tijd radio_button_unchecked Conditie radio_button_un…" at bounding box center [818, 649] width 1381 height 293
click at [160, 709] on div at bounding box center [806, 709] width 1357 height 26
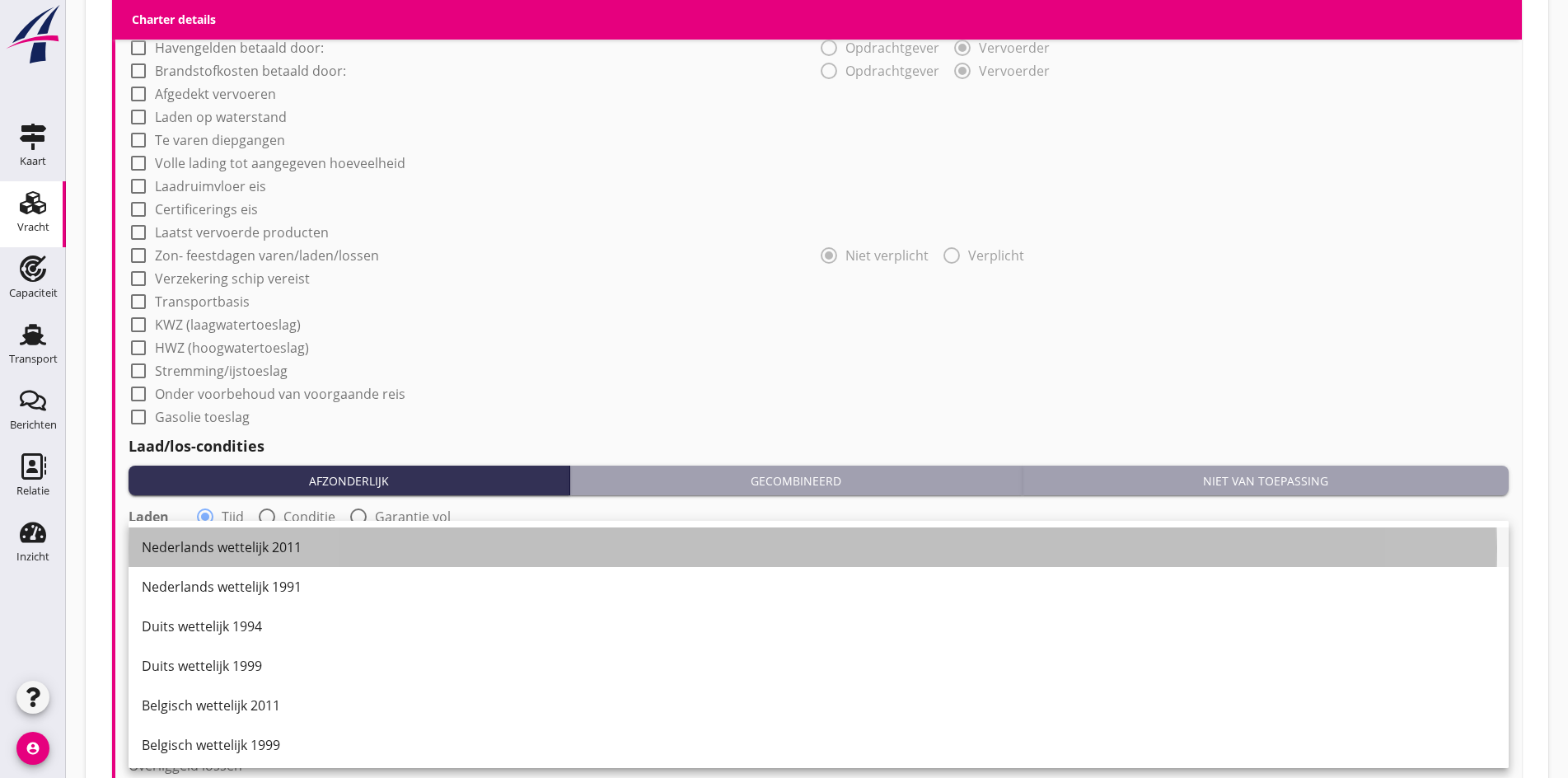
click at [183, 561] on div "Nederlands wettelijk 2011" at bounding box center [819, 547] width 1354 height 40
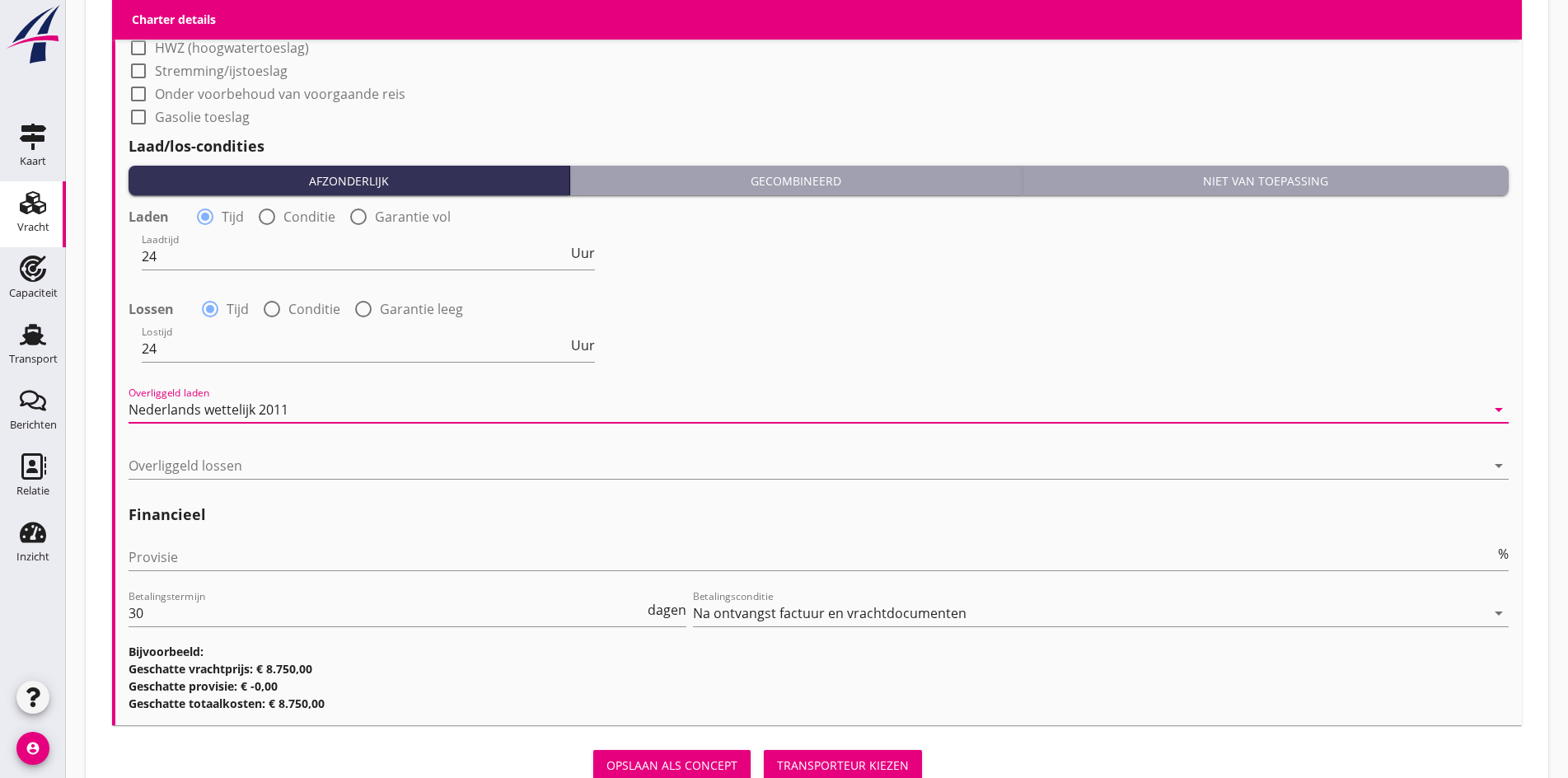
scroll to position [1696, 0]
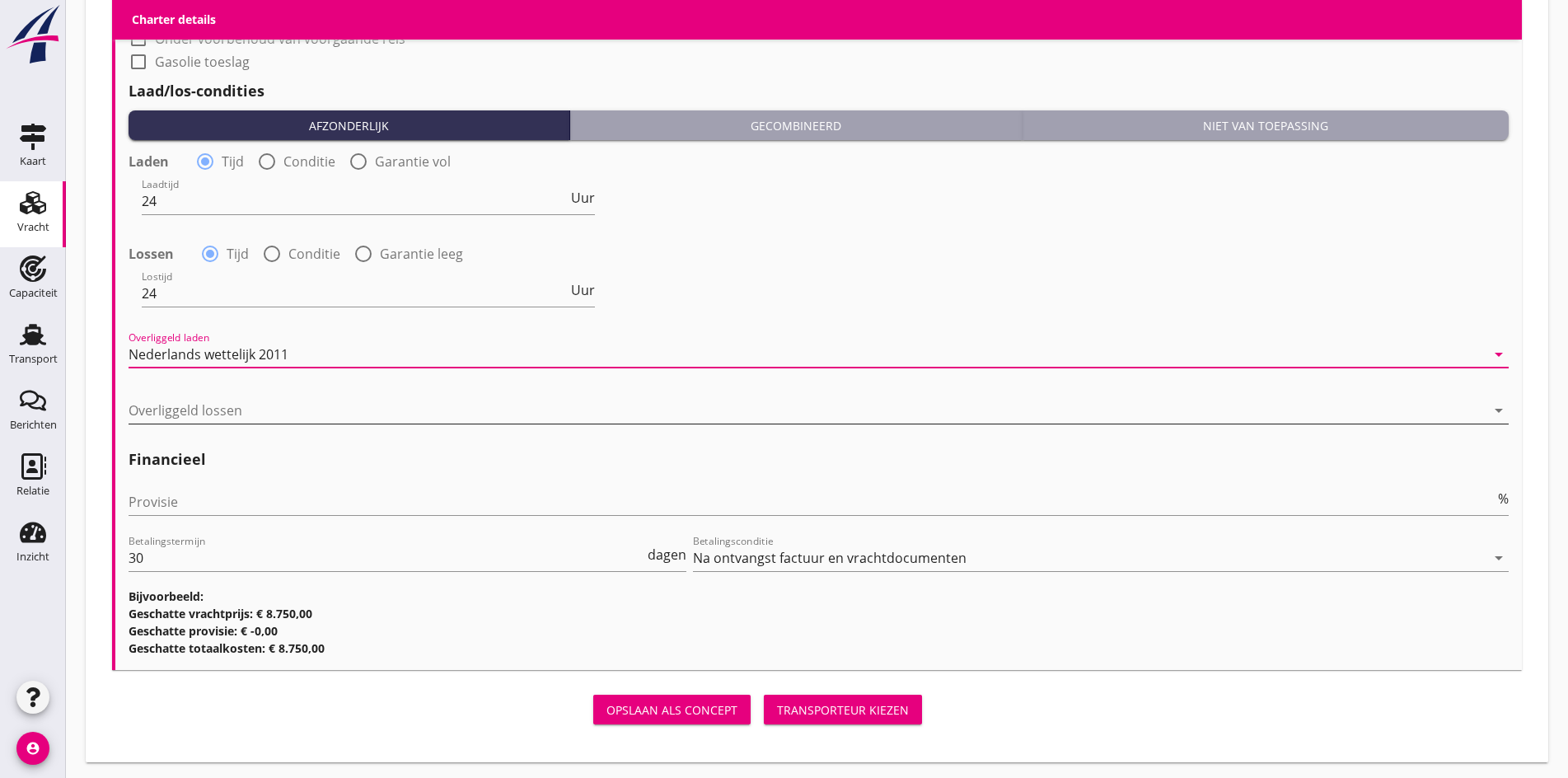
click at [159, 398] on div at bounding box center [806, 410] width 1357 height 26
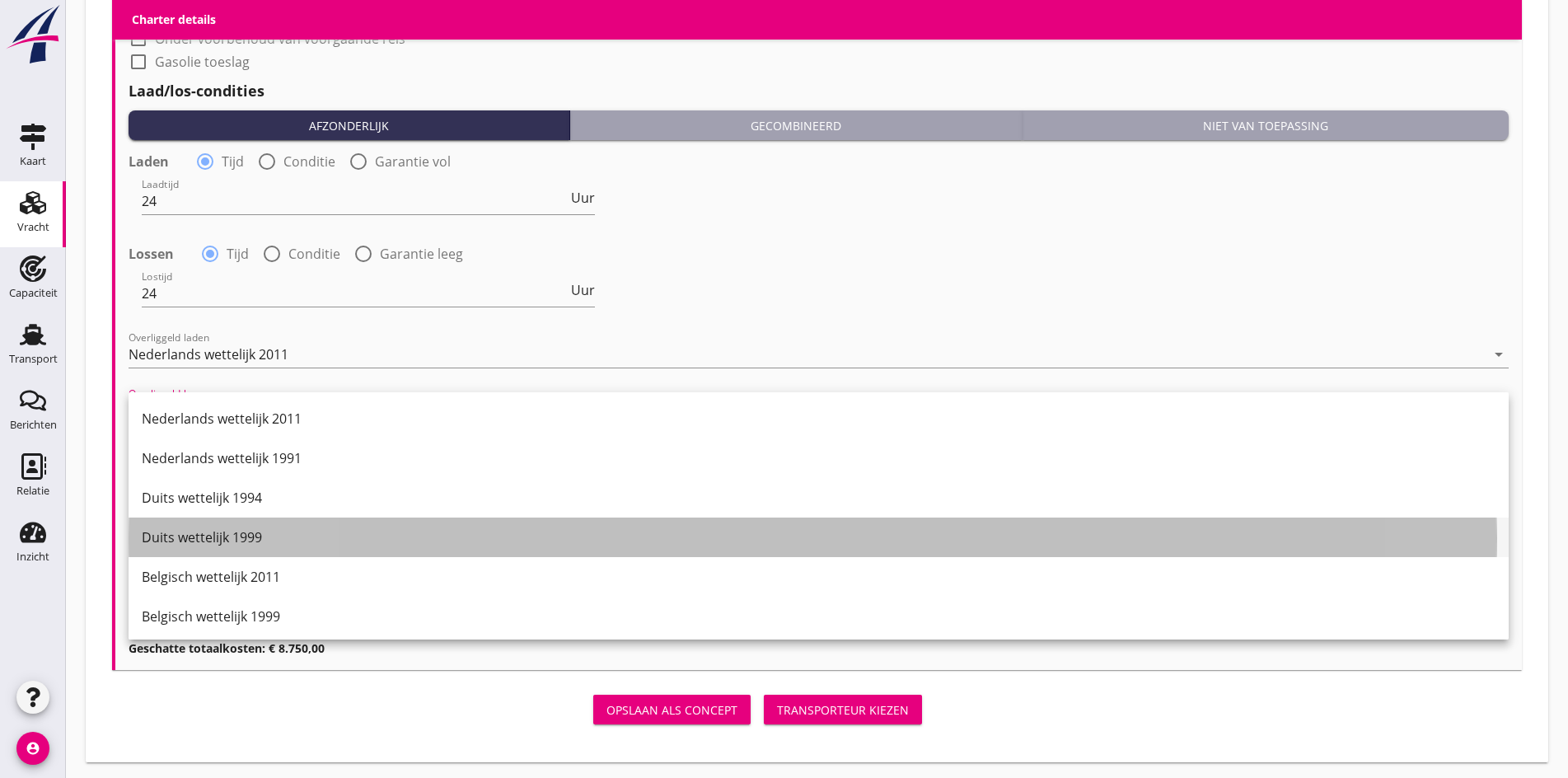
click at [168, 541] on div "Duits wettelijk 1999" at bounding box center [819, 537] width 1354 height 19
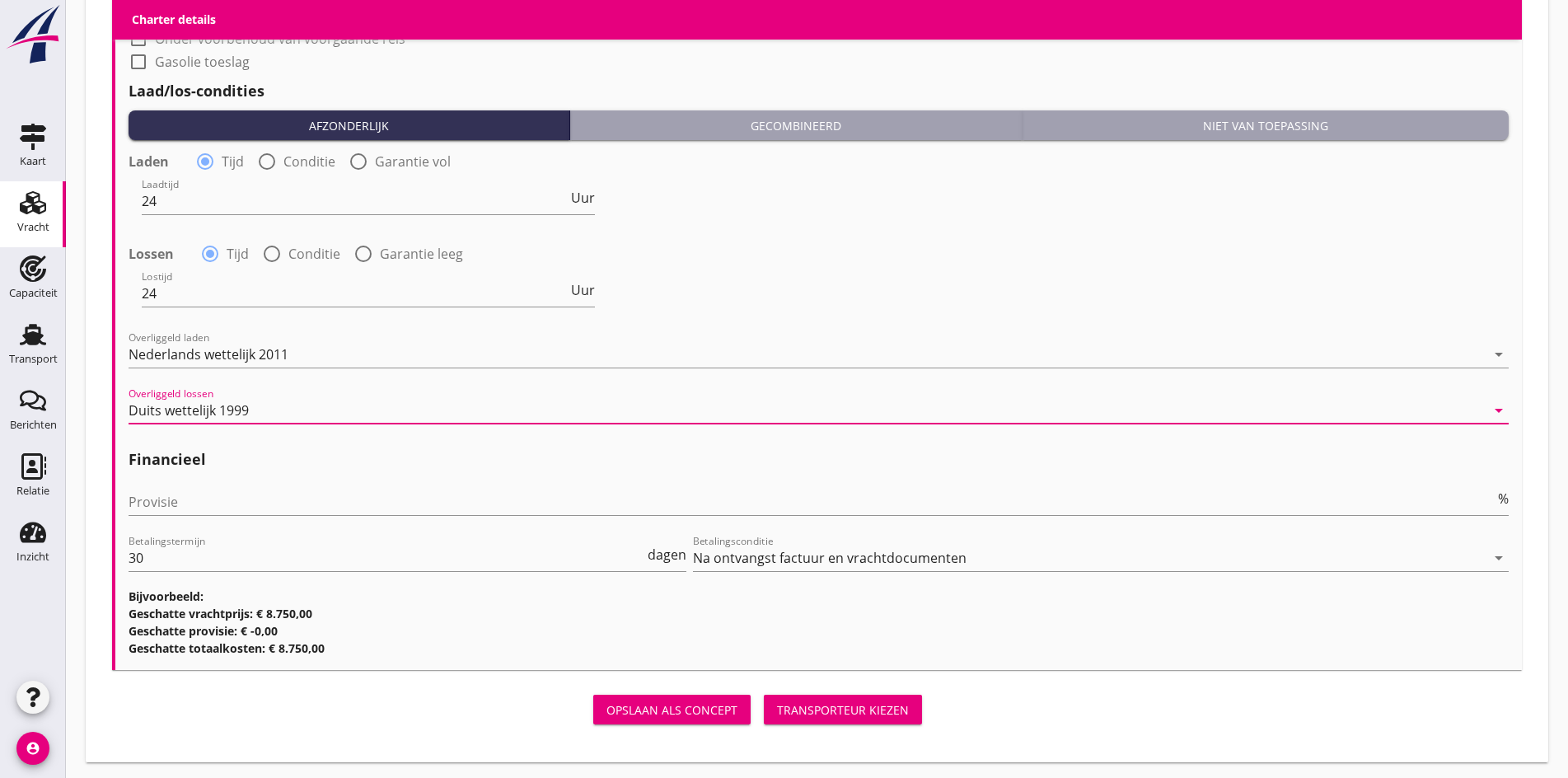
click at [158, 514] on div "Provisie %" at bounding box center [818, 510] width 1381 height 43
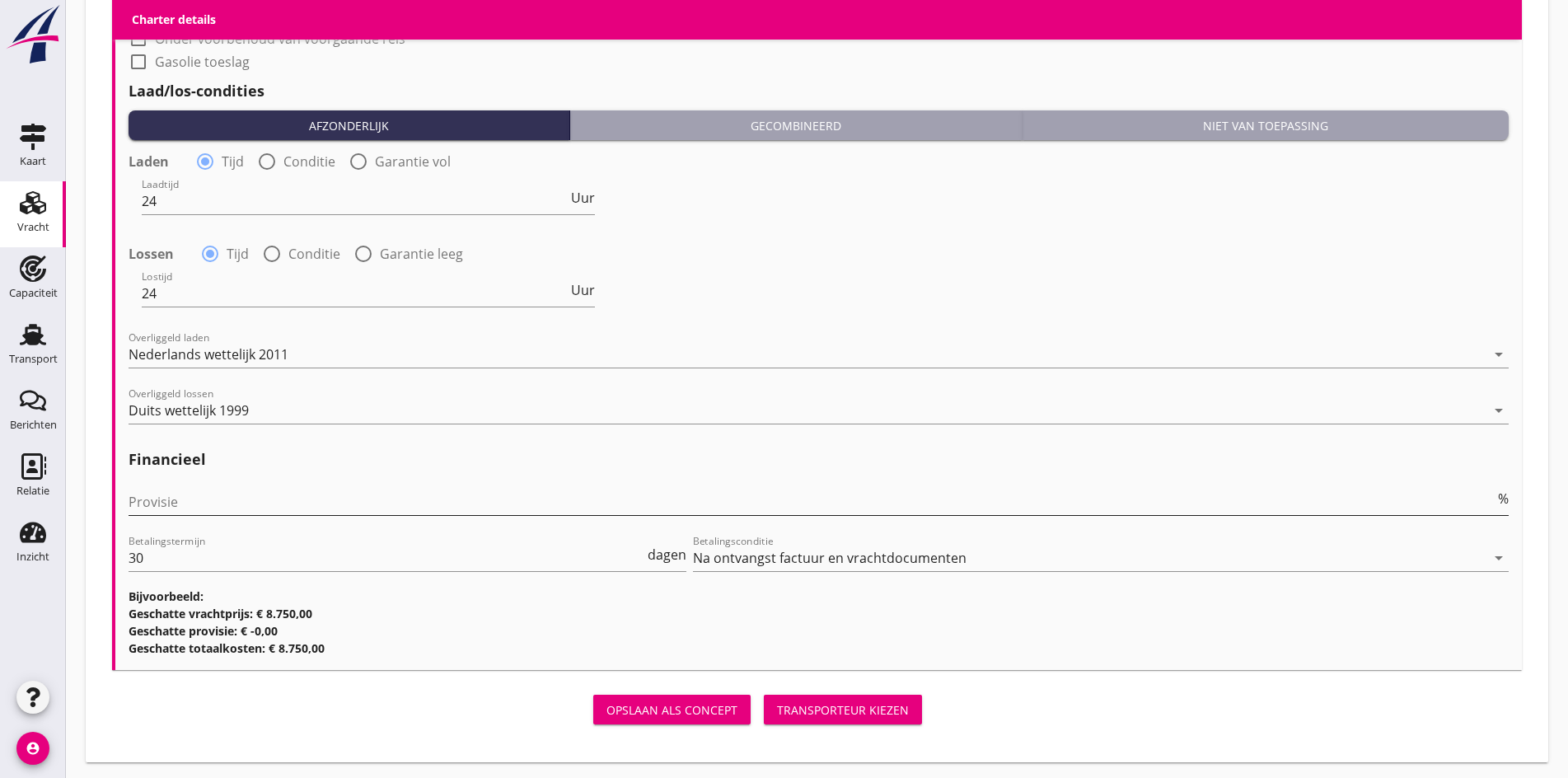
click at [154, 492] on input "Provisie" at bounding box center [811, 501] width 1367 height 26
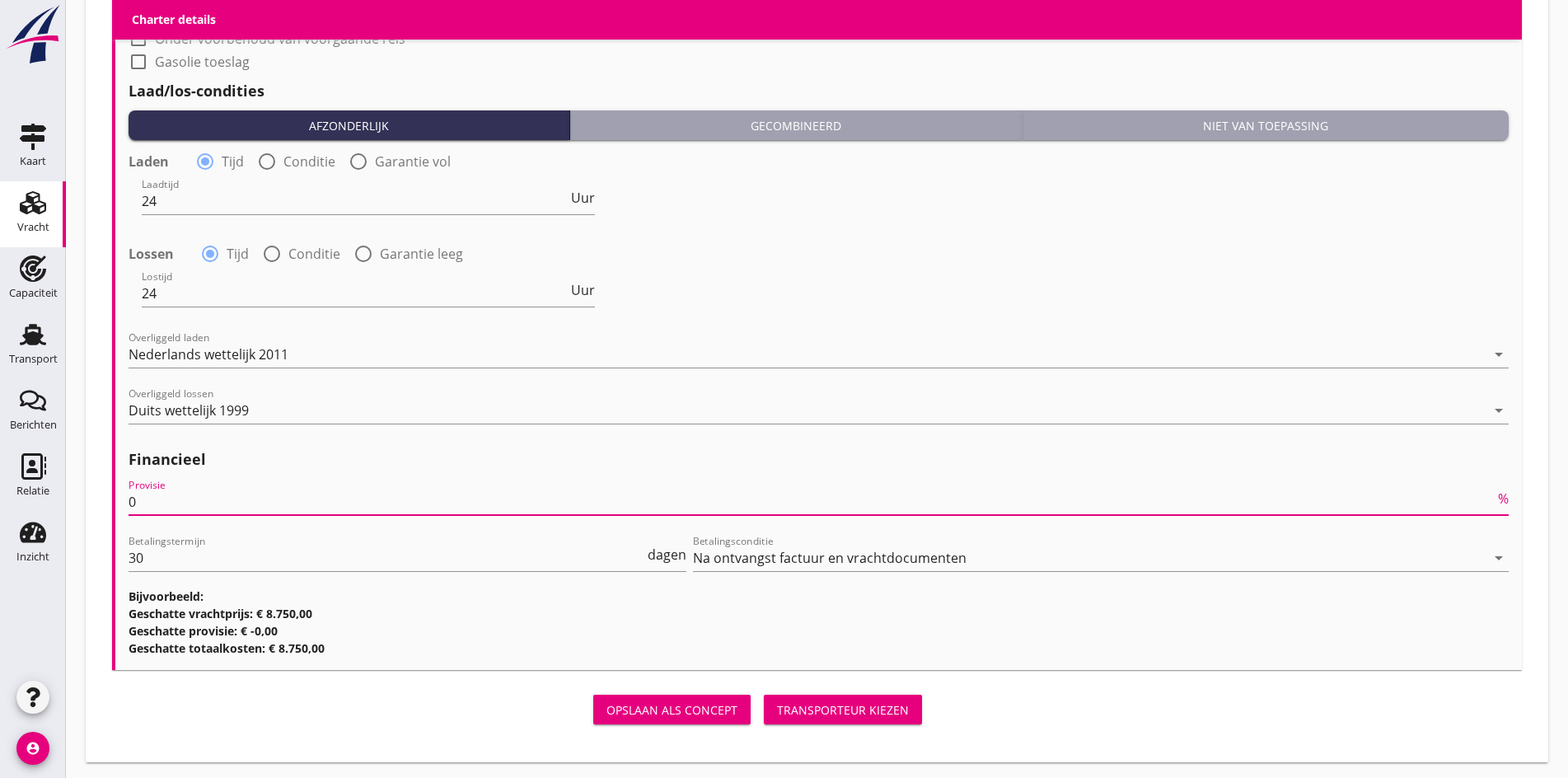
type input "0"
click at [764, 694] on button "Transporteur kiezen" at bounding box center [842, 709] width 158 height 30
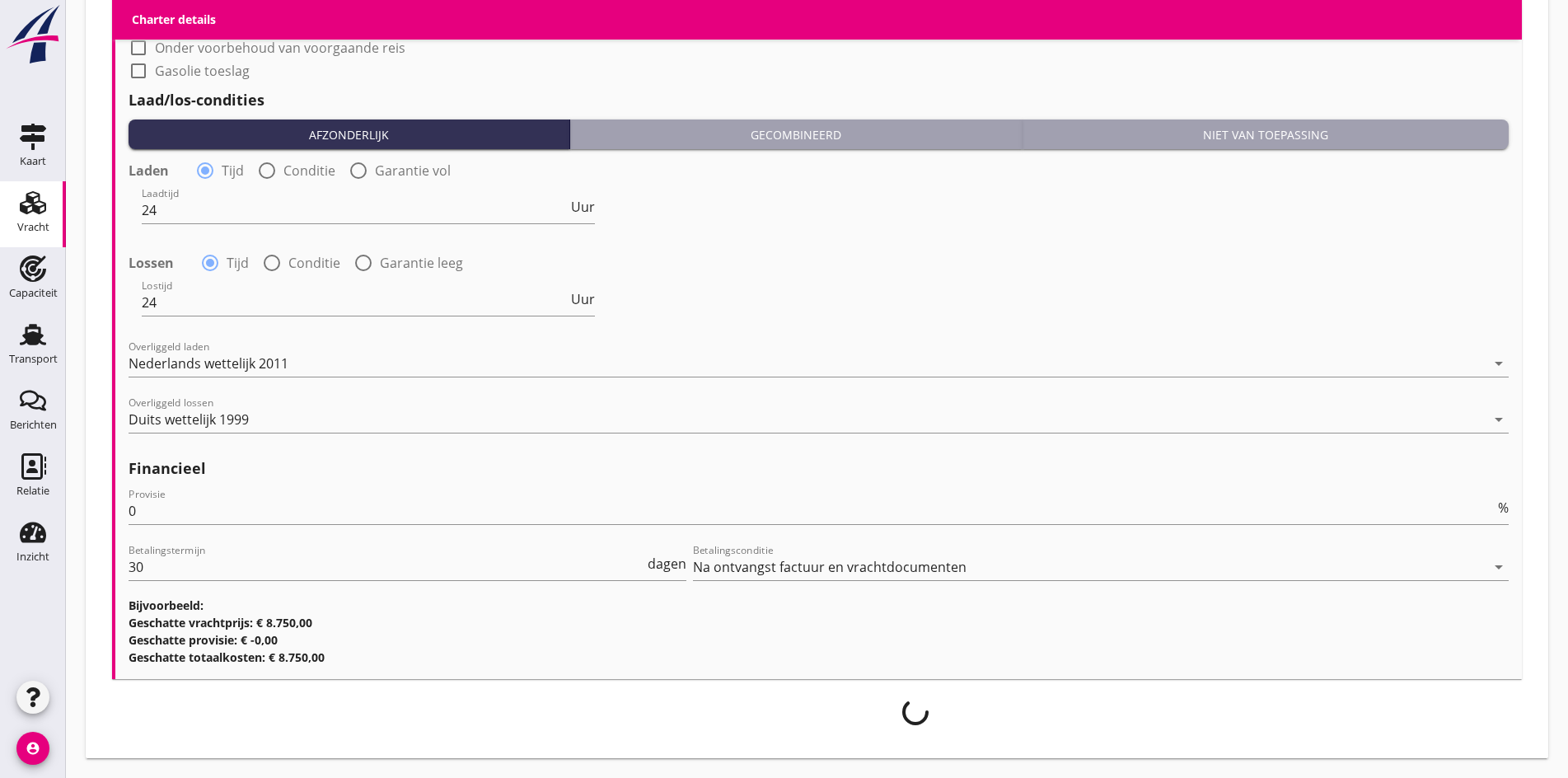
scroll to position [1682, 0]
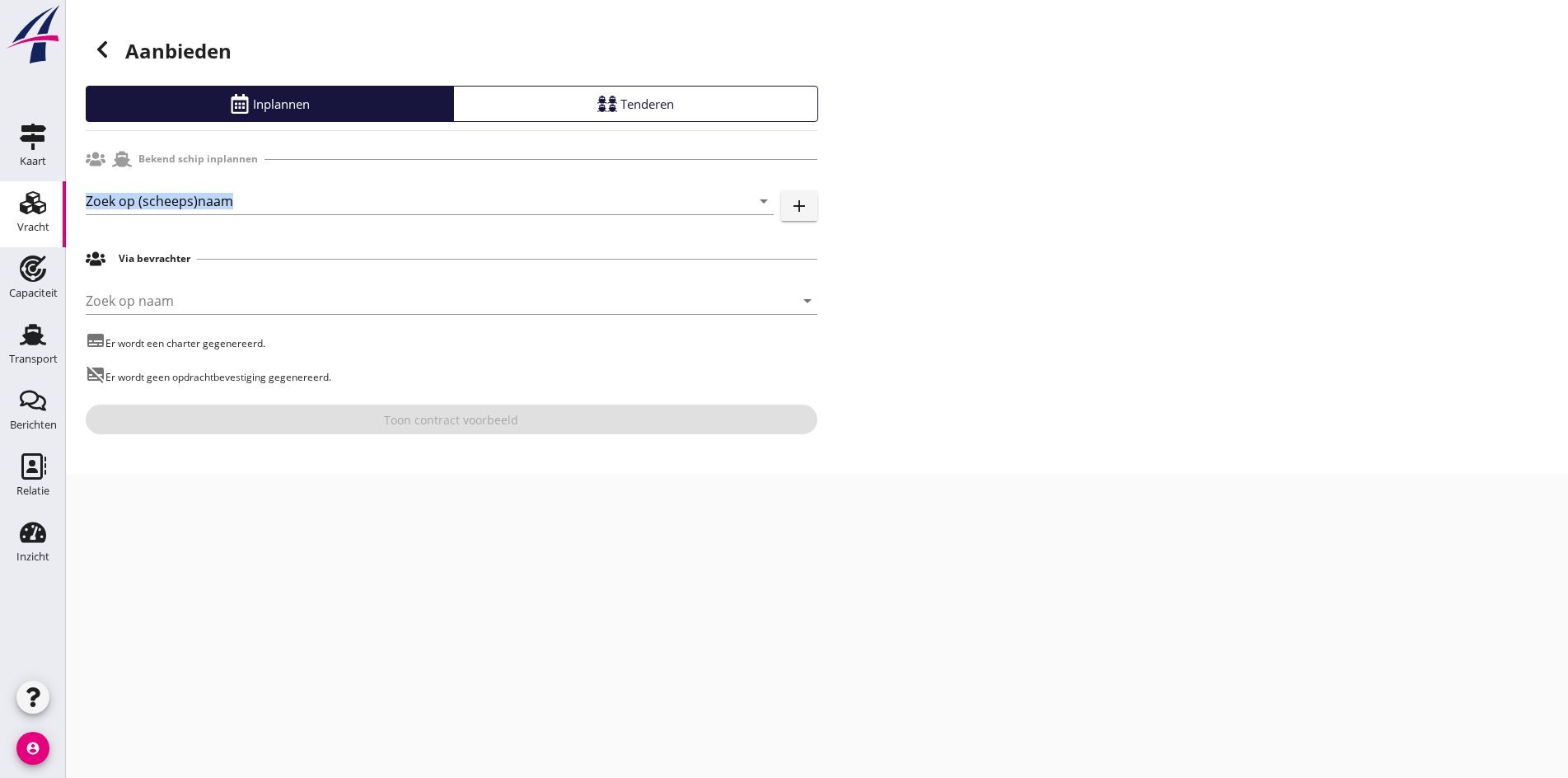
click at [158, 217] on div "Zoek op (scheeps)naam arrow_drop_down" at bounding box center [429, 209] width 688 height 43
click at [157, 212] on input "Zoek op (scheeps)naam" at bounding box center [406, 200] width 642 height 26
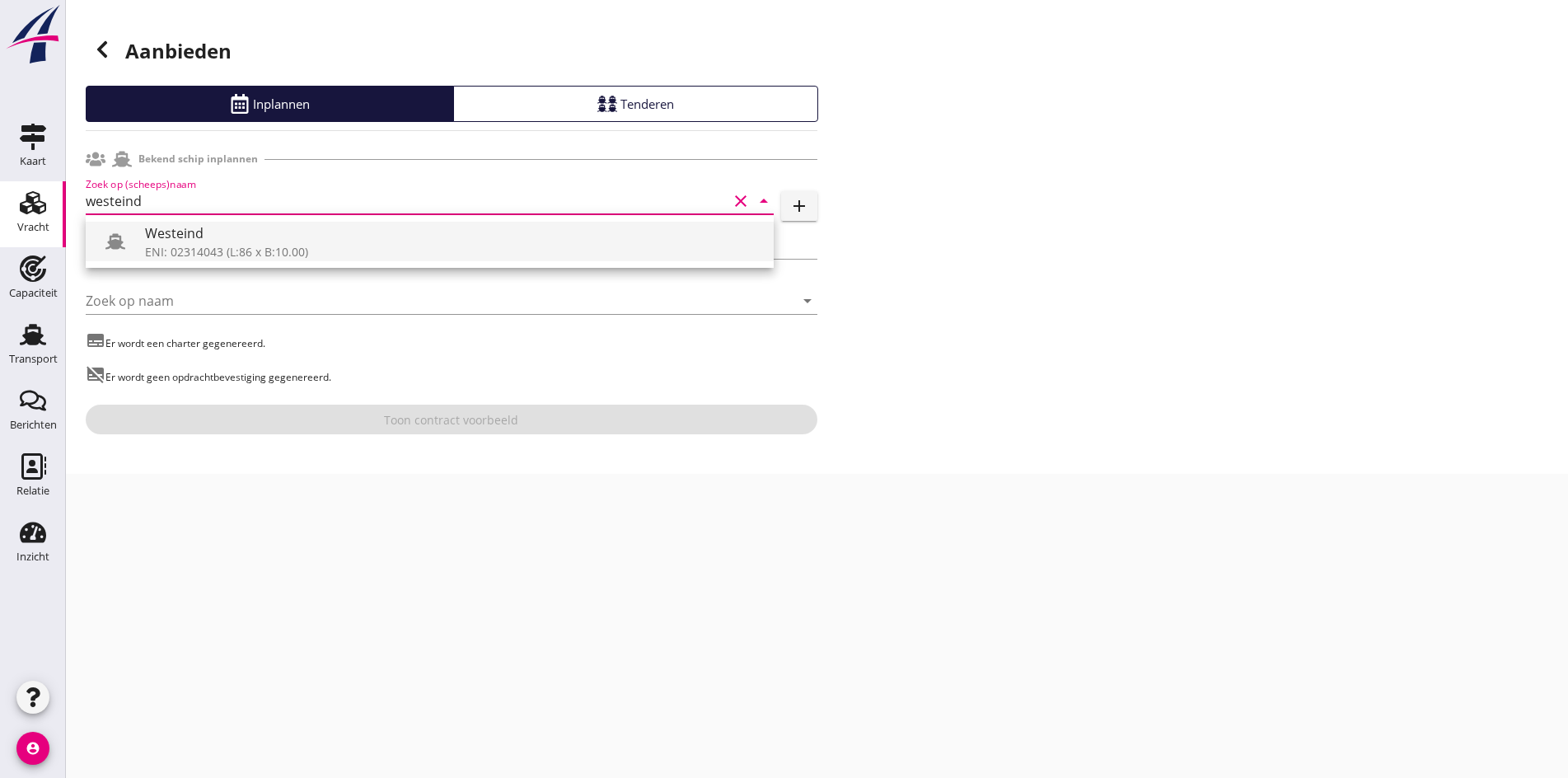
click at [324, 234] on div "Westeind" at bounding box center [453, 233] width 616 height 19
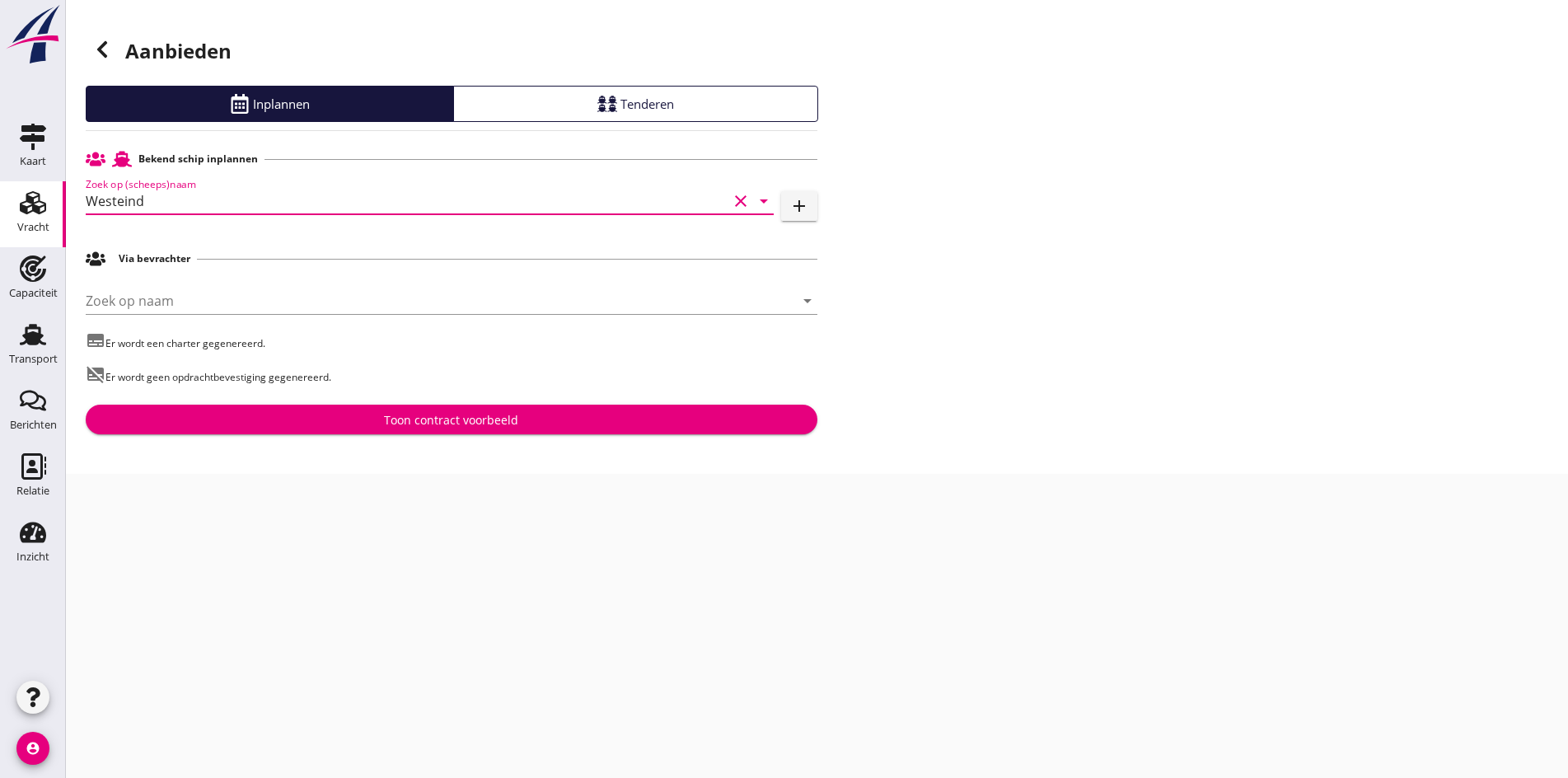
type input "Westeind"
click at [429, 405] on button "Toon contract voorbeeld" at bounding box center [451, 420] width 732 height 30
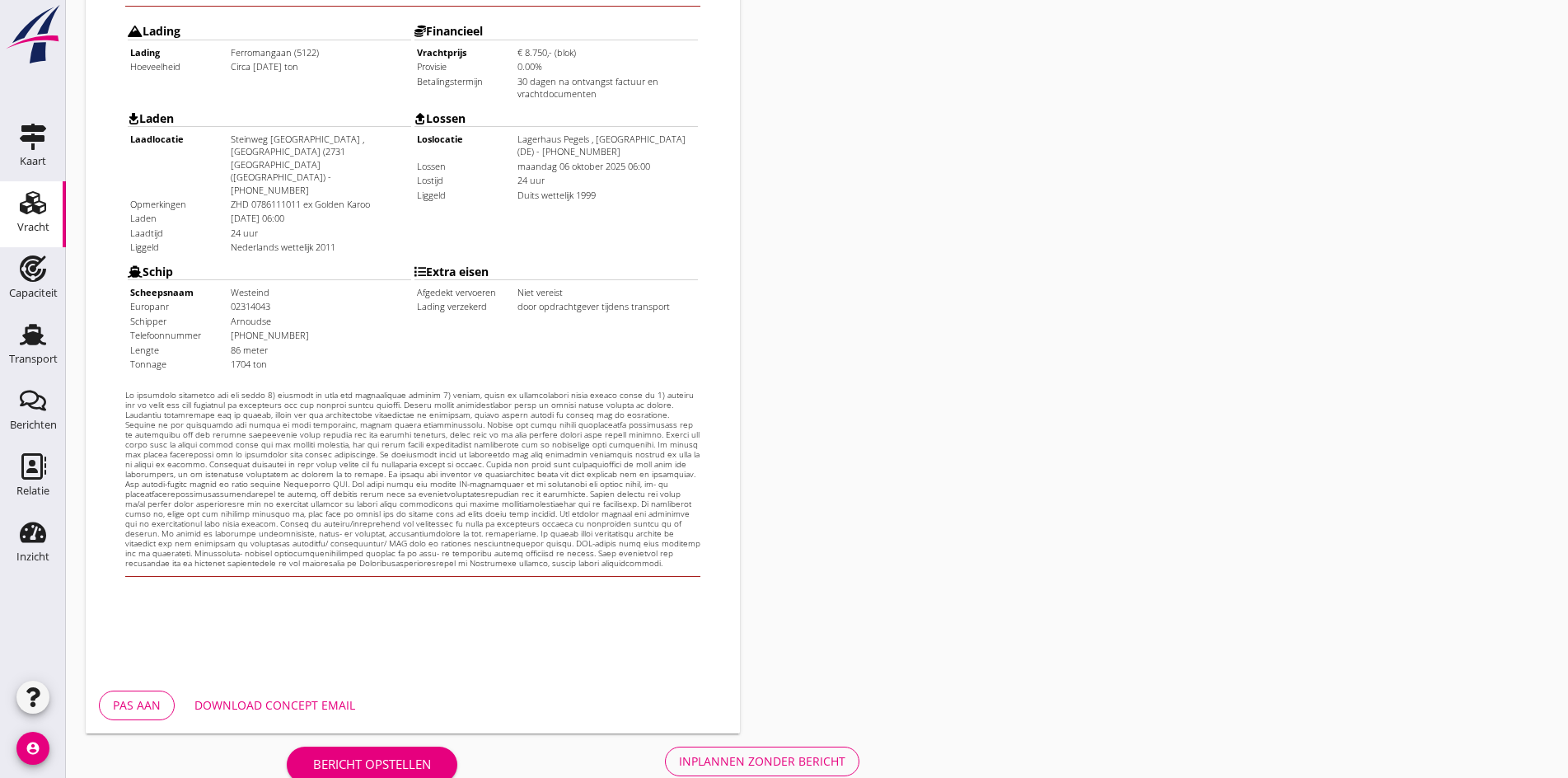
scroll to position [443, 0]
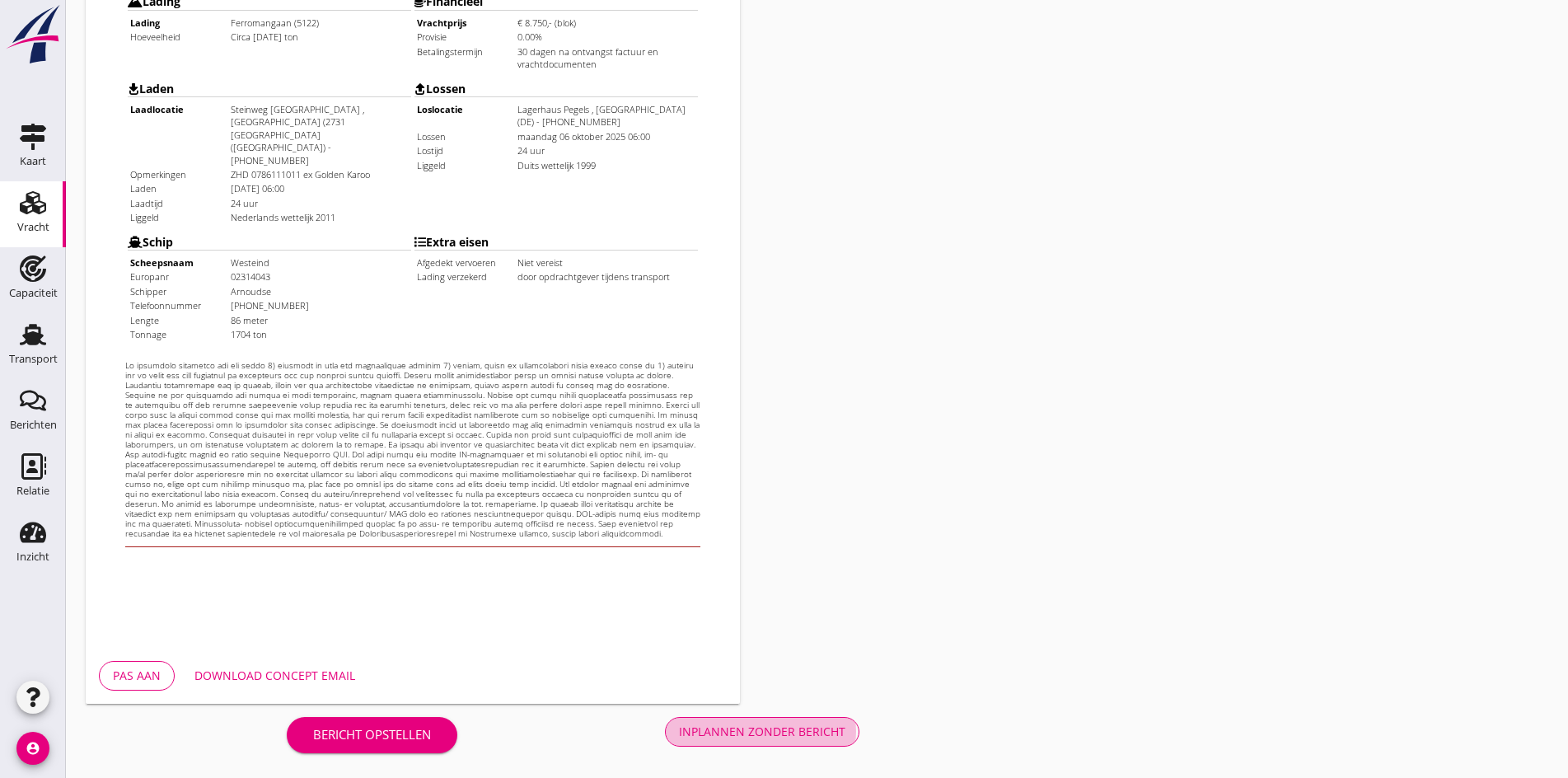
click at [679, 734] on div "Inplannen zonder bericht" at bounding box center [762, 731] width 166 height 17
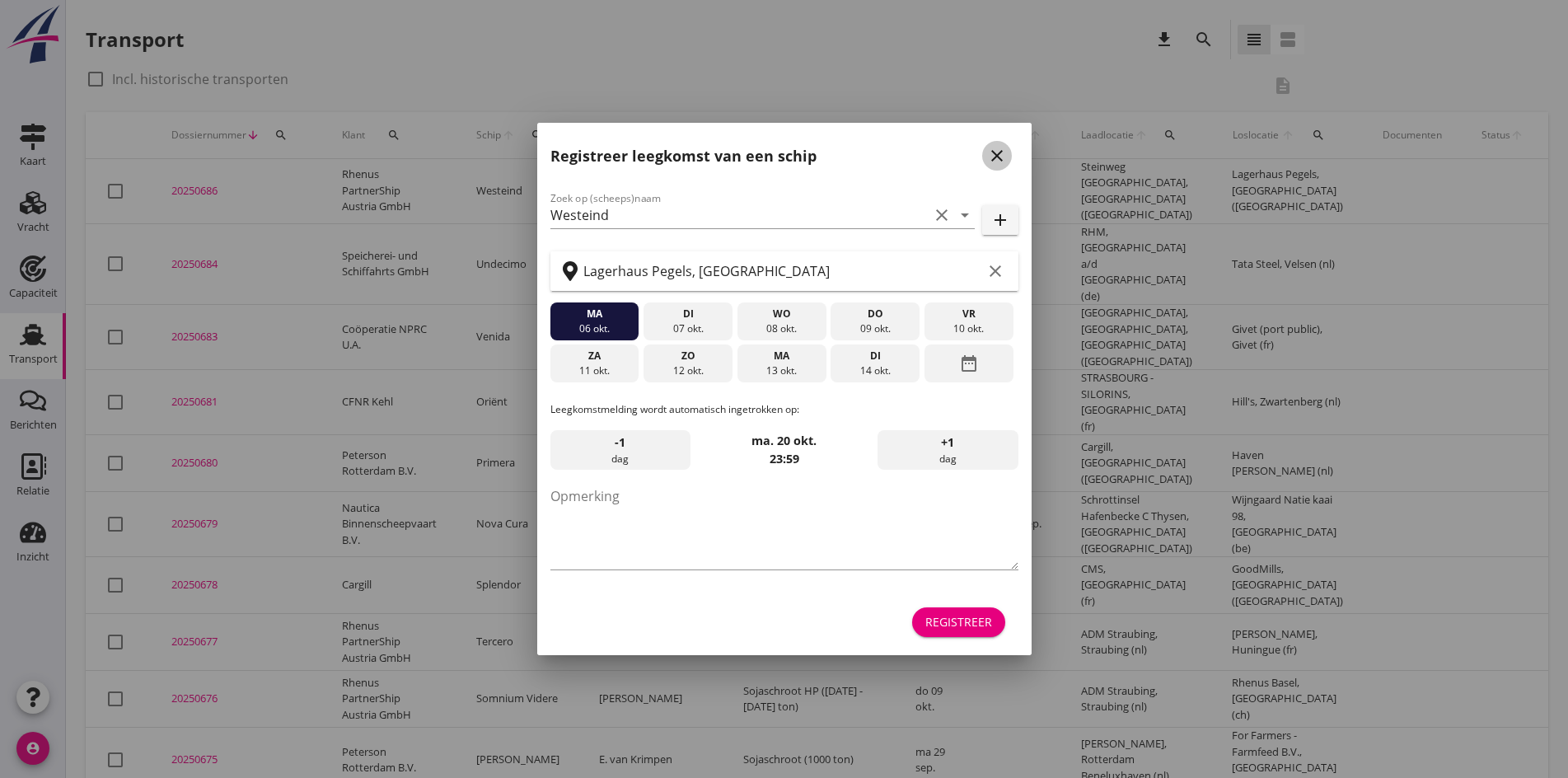
click at [1000, 154] on icon "close" at bounding box center [997, 155] width 19 height 19
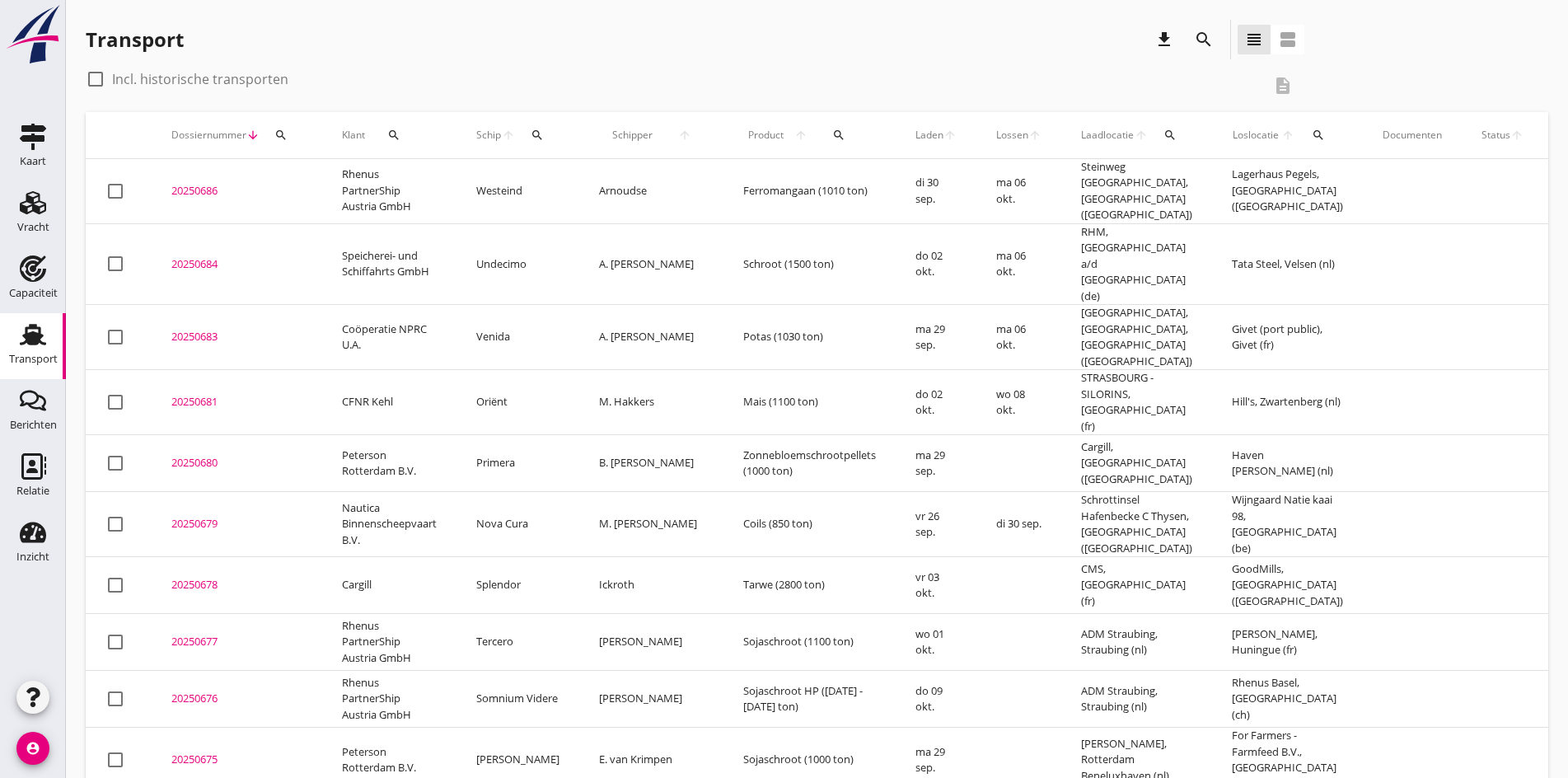
click at [207, 189] on div "20250686" at bounding box center [236, 190] width 131 height 17
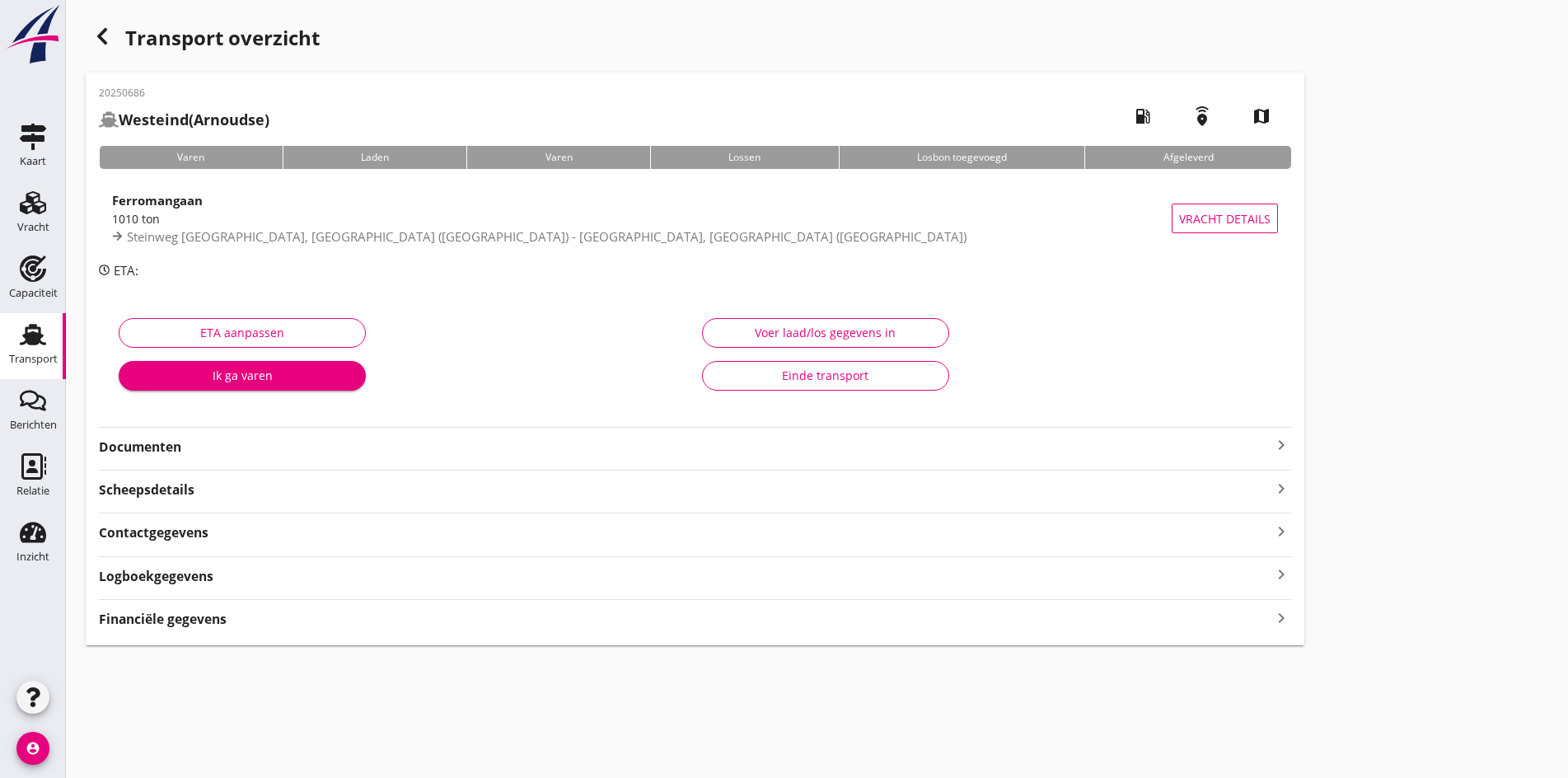
click at [799, 430] on div "Documenten keyboard_arrow_right" at bounding box center [696, 441] width 1193 height 30
click at [1272, 449] on icon "keyboard_arrow_right" at bounding box center [1281, 445] width 19 height 19
